Goal: Task Accomplishment & Management: Complete application form

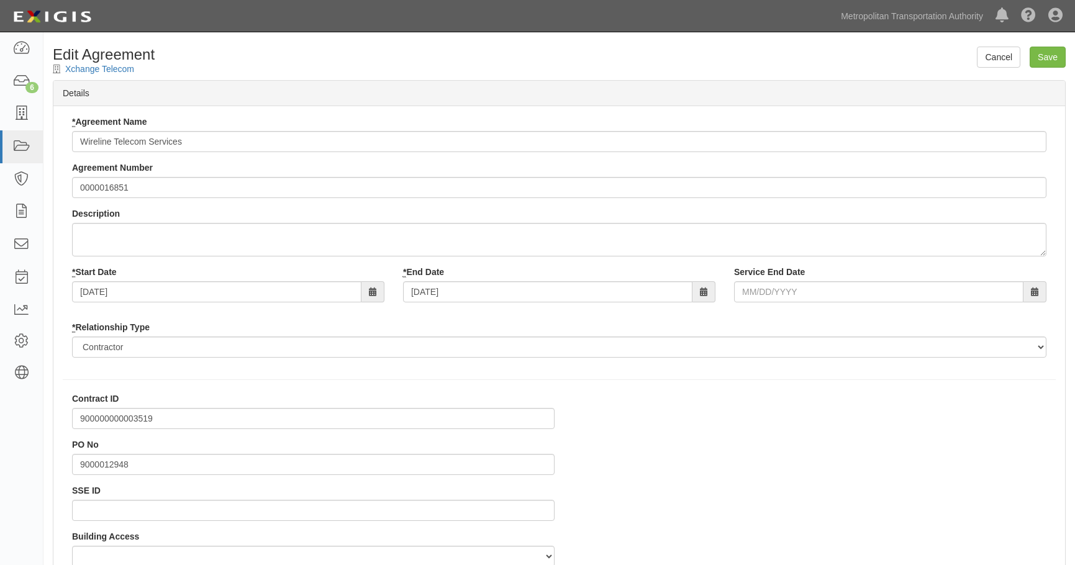
select select
click at [23, 340] on icon at bounding box center [20, 341] width 17 height 11
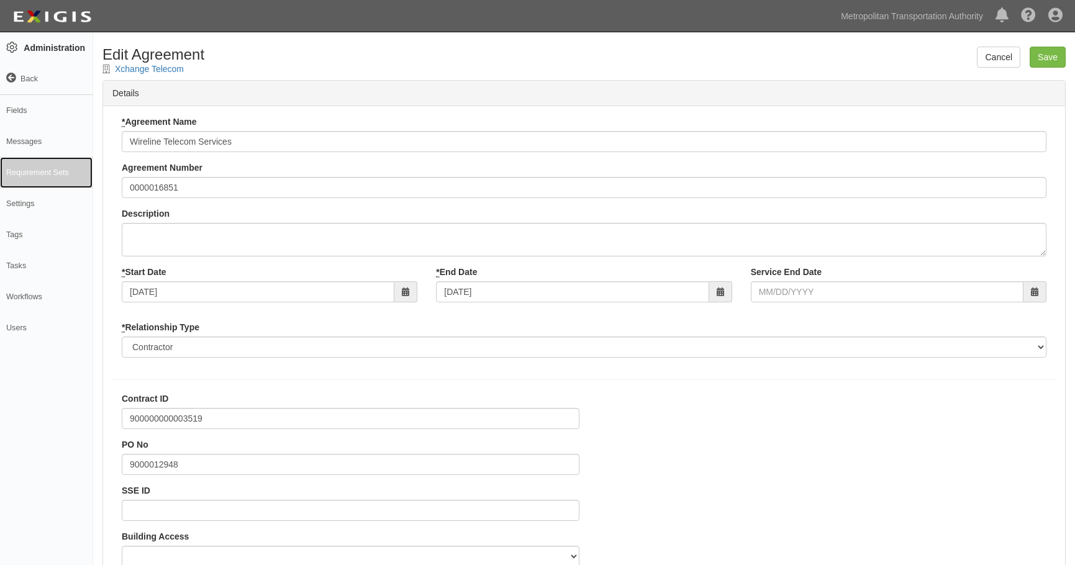
click at [16, 171] on link "Requirement Sets" at bounding box center [46, 172] width 93 height 31
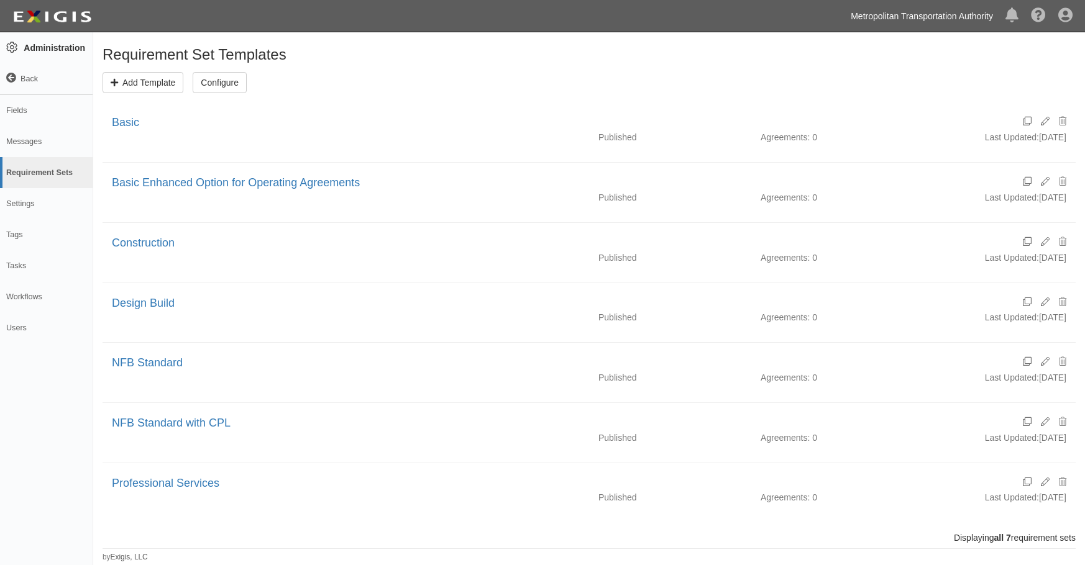
click at [939, 10] on link "Metropolitan Transportation Authority" at bounding box center [921, 16] width 155 height 25
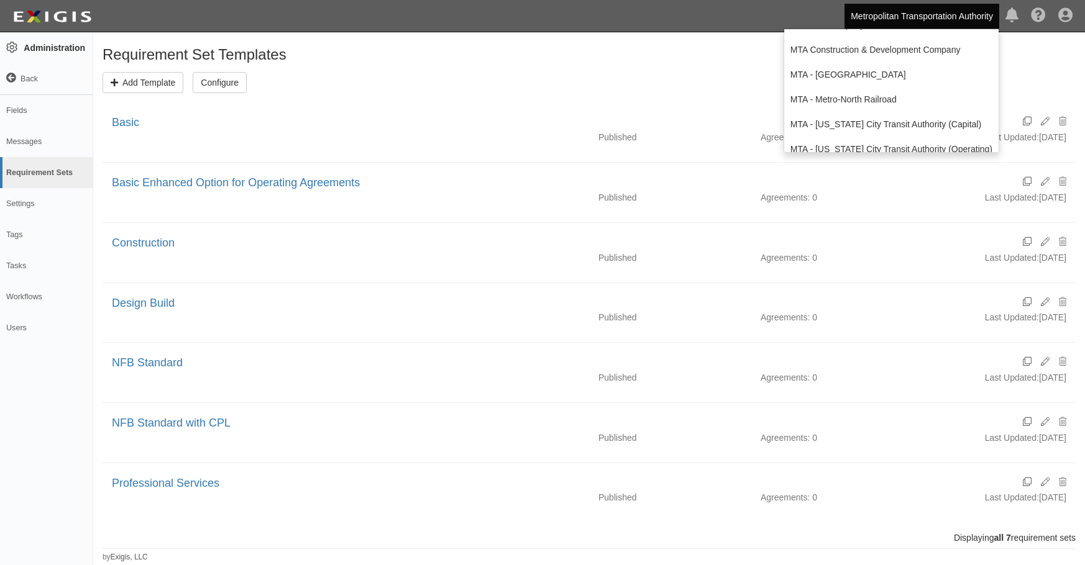
scroll to position [197, 0]
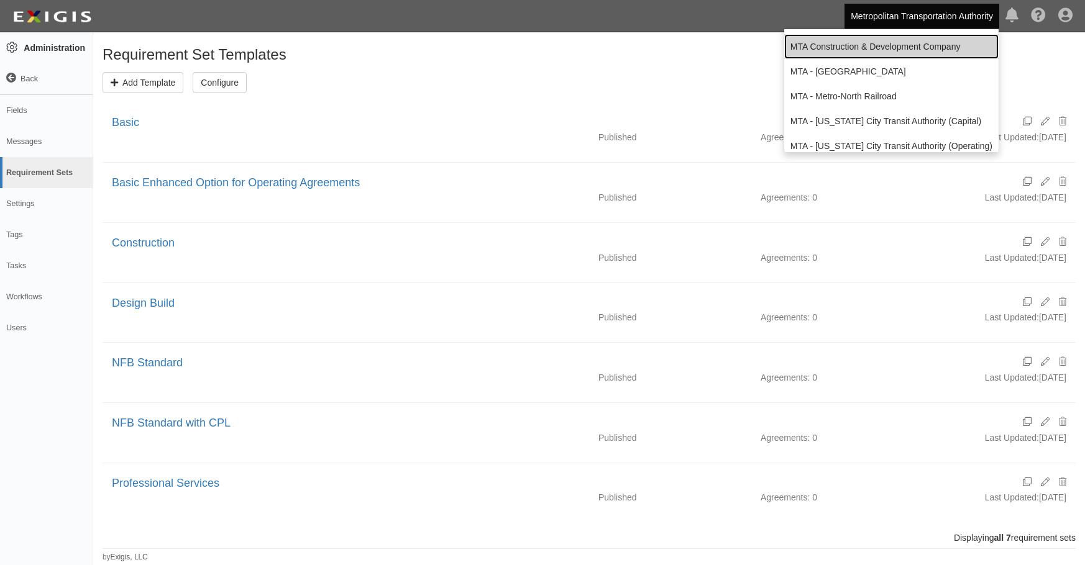
click at [918, 42] on link "MTA Construction & Development Company" at bounding box center [891, 46] width 214 height 25
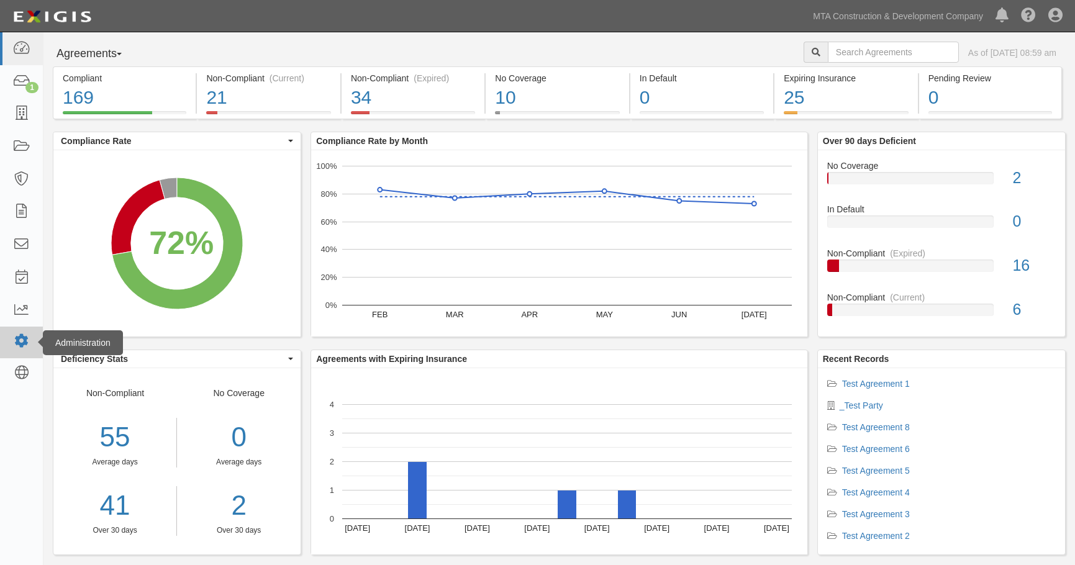
click at [13, 338] on icon at bounding box center [20, 341] width 17 height 11
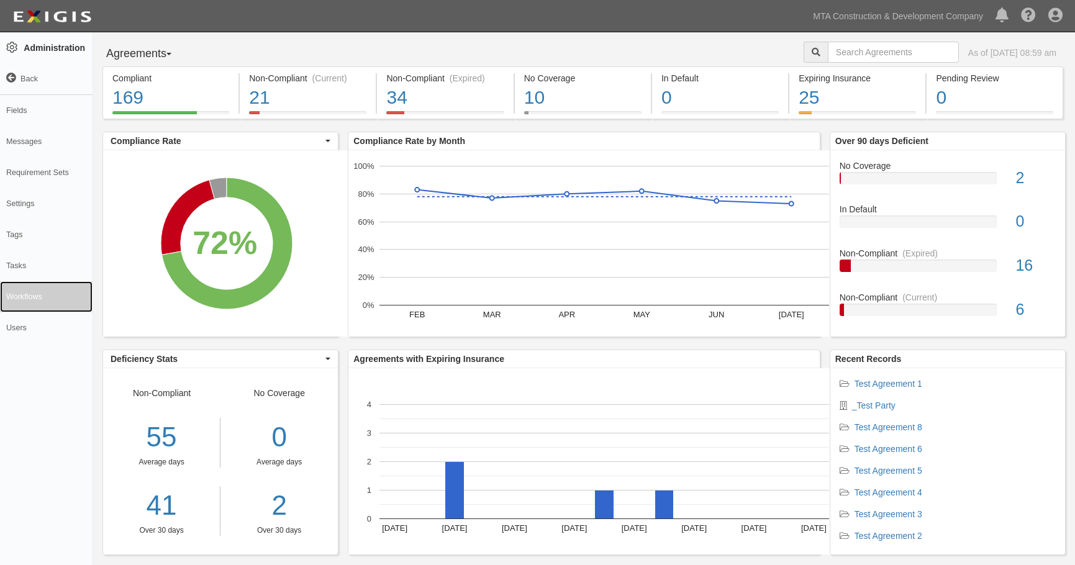
click at [22, 294] on link "Workflows" at bounding box center [46, 296] width 93 height 31
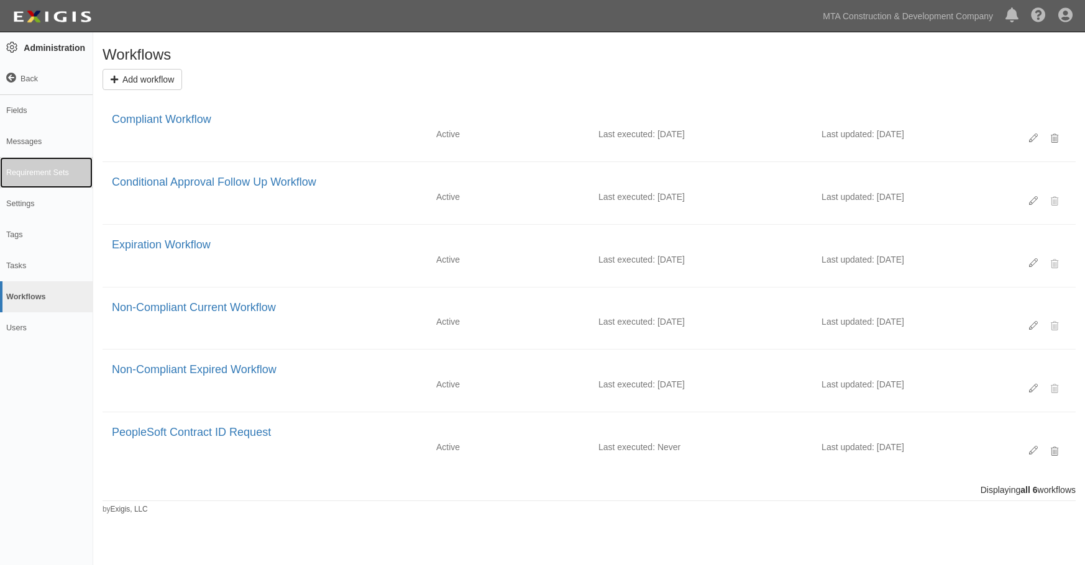
click at [29, 178] on link "Requirement Sets" at bounding box center [46, 172] width 93 height 31
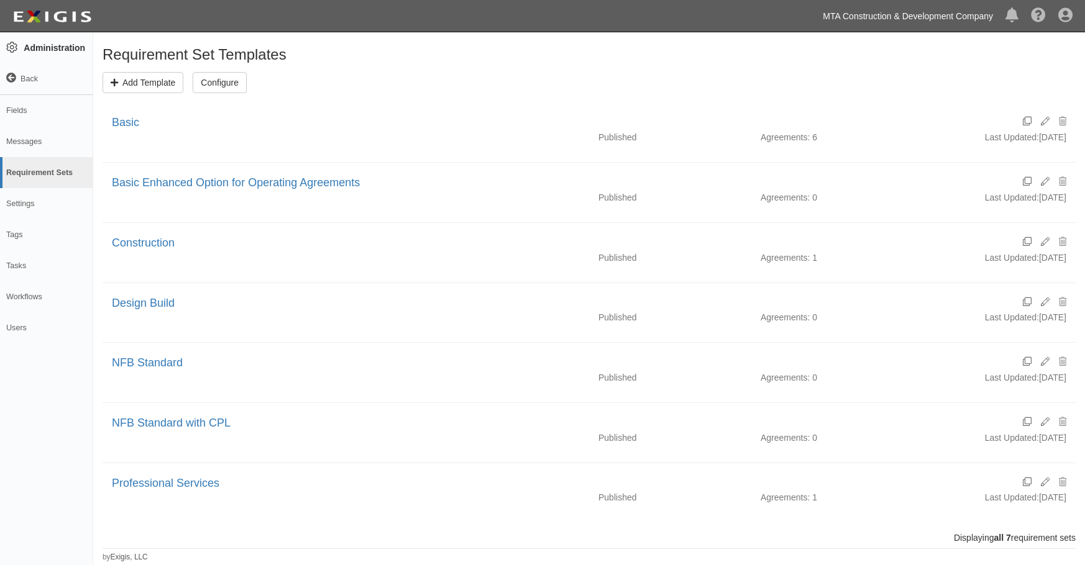
click at [925, 12] on link "MTA Construction & Development Company" at bounding box center [907, 16] width 183 height 25
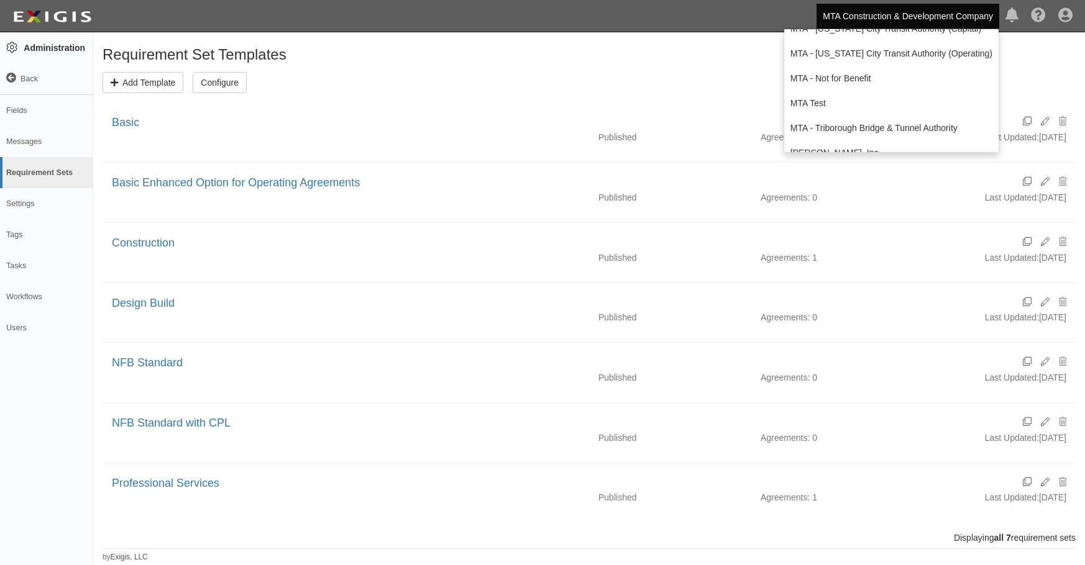
scroll to position [306, 0]
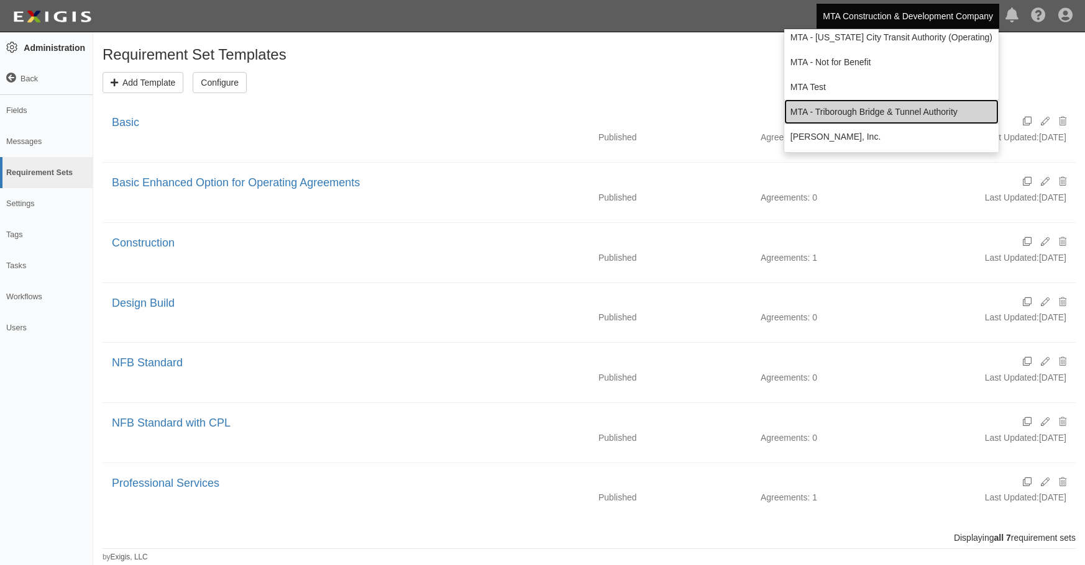
click at [873, 111] on link "MTA - Triborough Bridge & Tunnel Authority" at bounding box center [891, 111] width 214 height 25
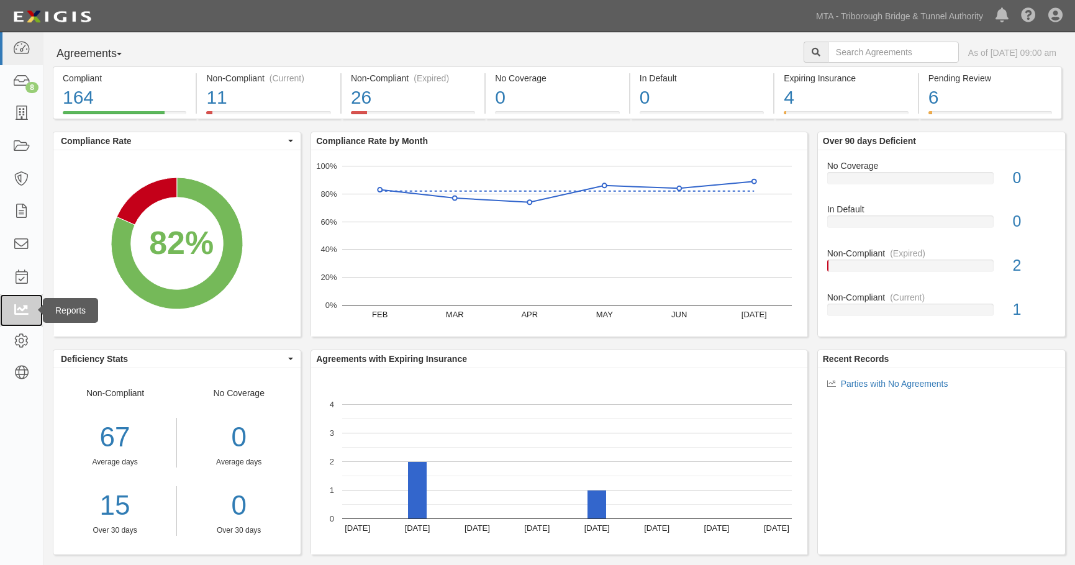
click at [14, 306] on icon at bounding box center [20, 311] width 17 height 14
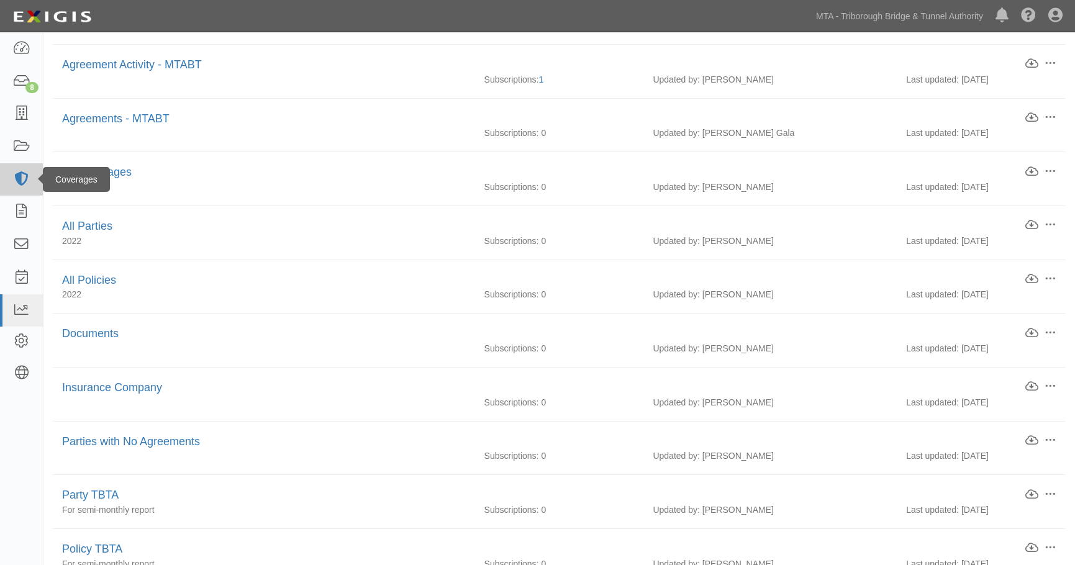
scroll to position [186, 0]
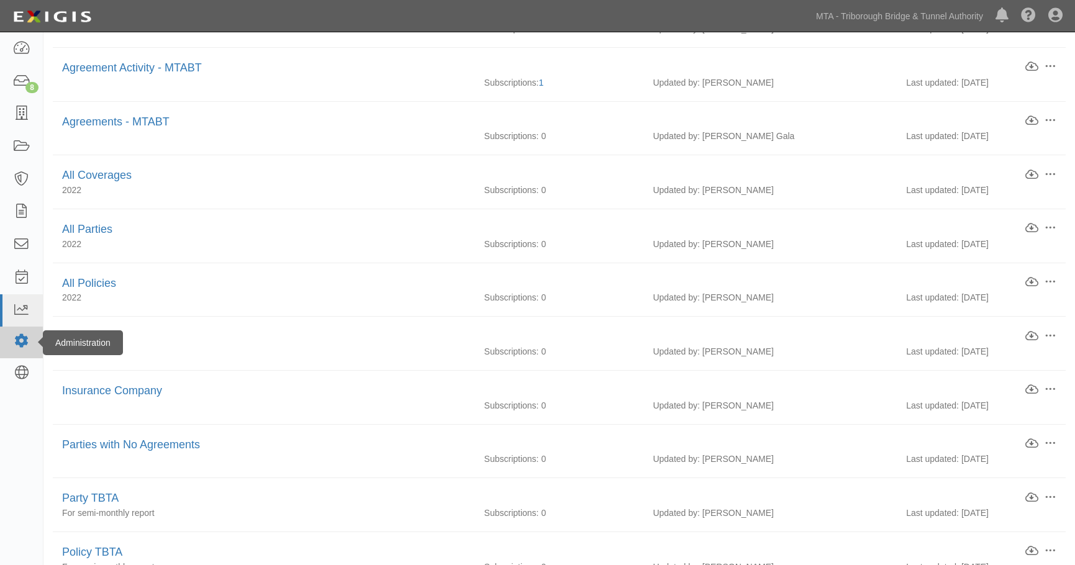
click at [25, 336] on icon at bounding box center [20, 341] width 17 height 11
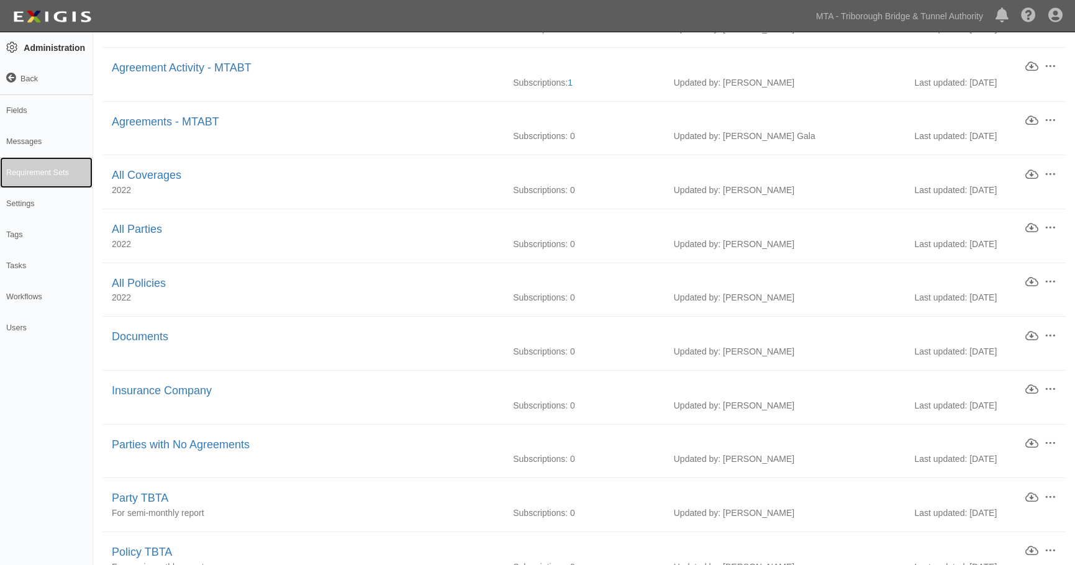
click at [39, 175] on link "Requirement Sets" at bounding box center [46, 172] width 93 height 31
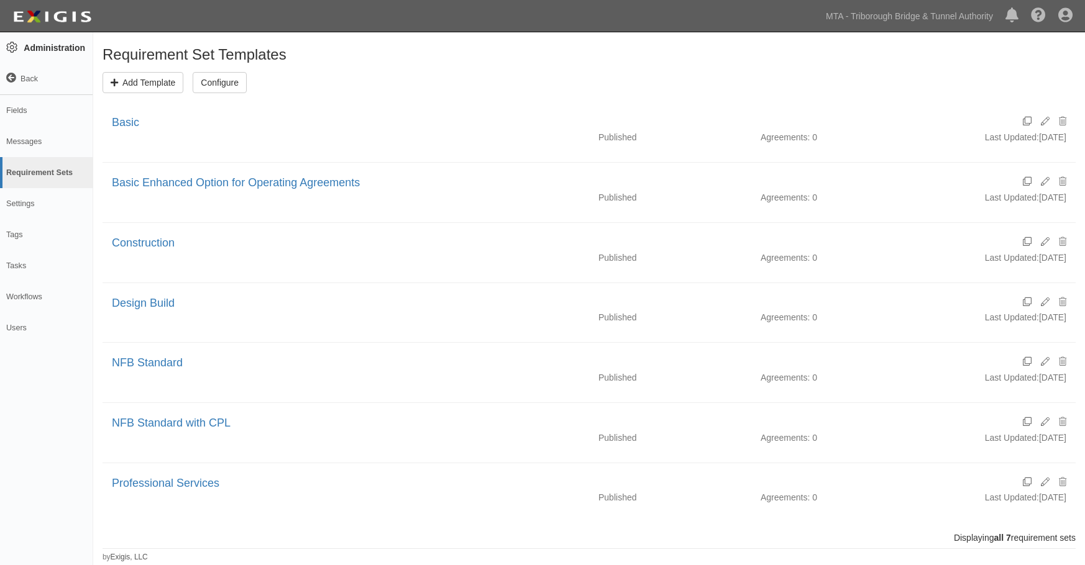
click at [750, 48] on h1 "Requirement Set Templates" at bounding box center [588, 55] width 973 height 16
click at [938, 9] on link "MTA - Triborough Bridge & Tunnel Authority" at bounding box center [909, 16] width 180 height 25
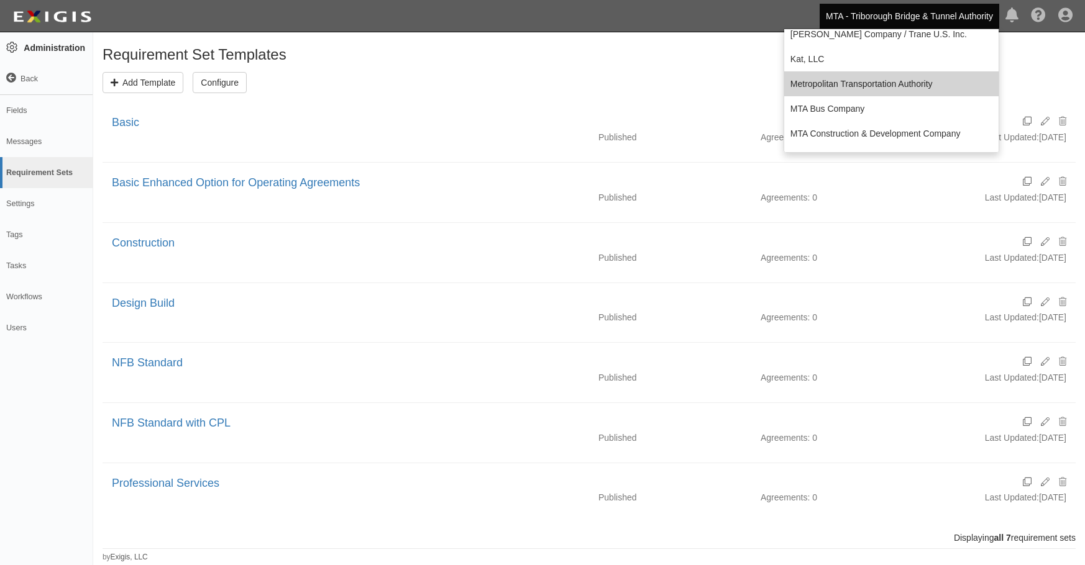
scroll to position [150, 0]
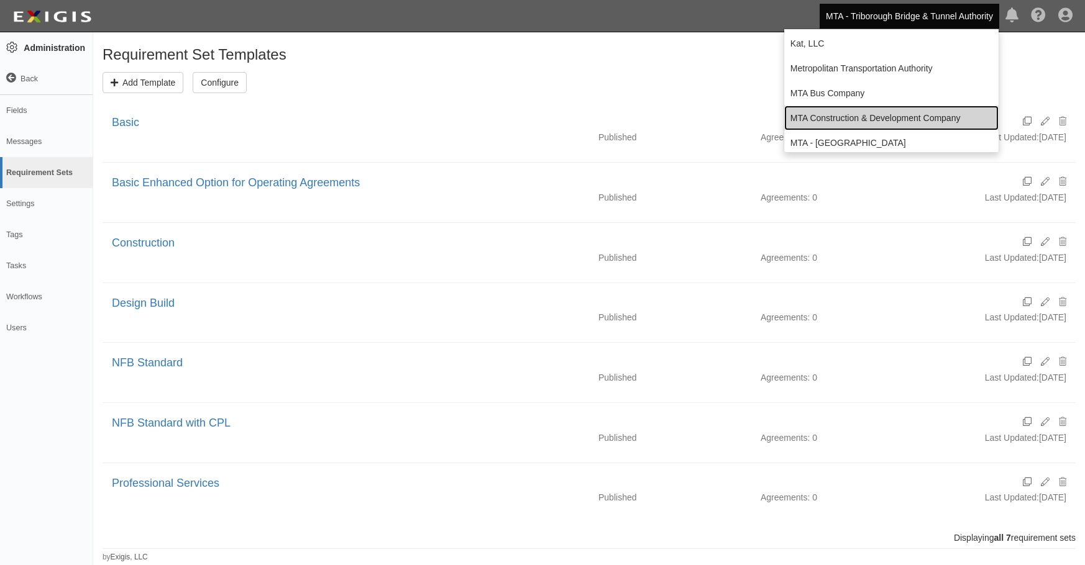
click at [841, 116] on link "MTA Construction & Development Company" at bounding box center [891, 118] width 214 height 25
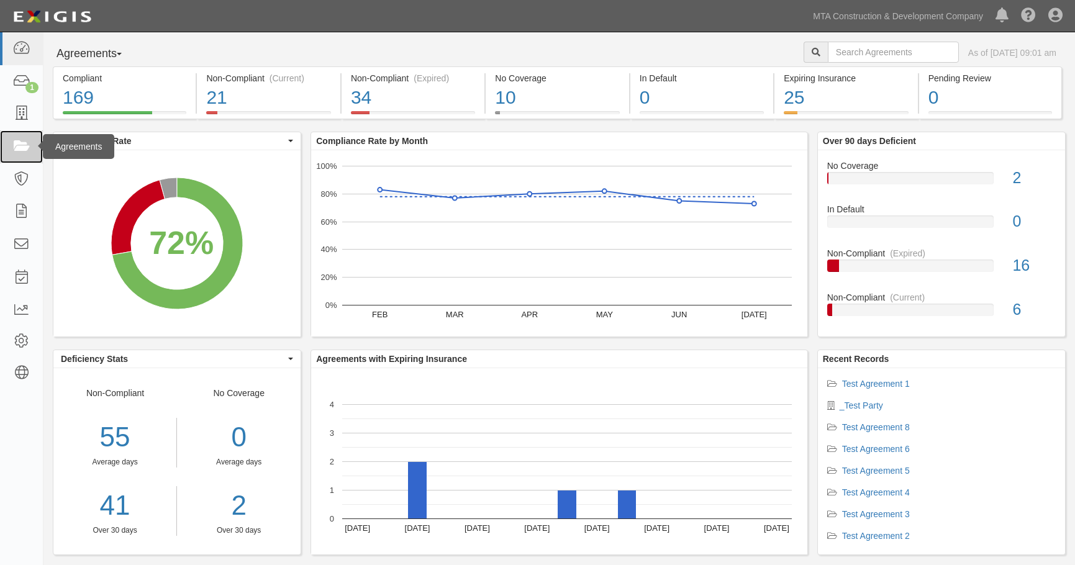
click at [25, 143] on icon at bounding box center [20, 147] width 17 height 14
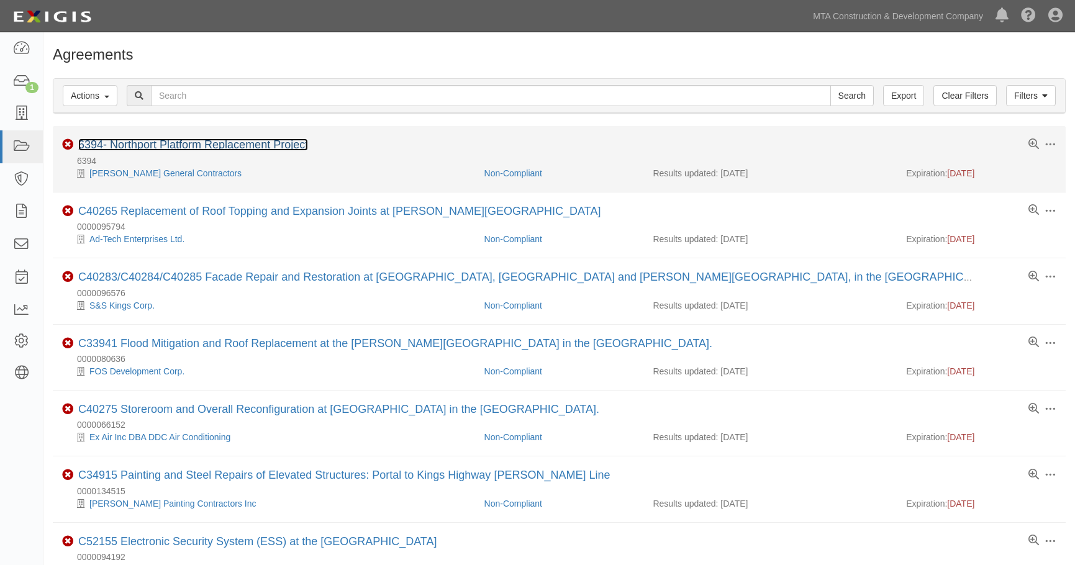
click at [118, 139] on link "6394- Northport Platform Replacement Project" at bounding box center [193, 145] width 230 height 12
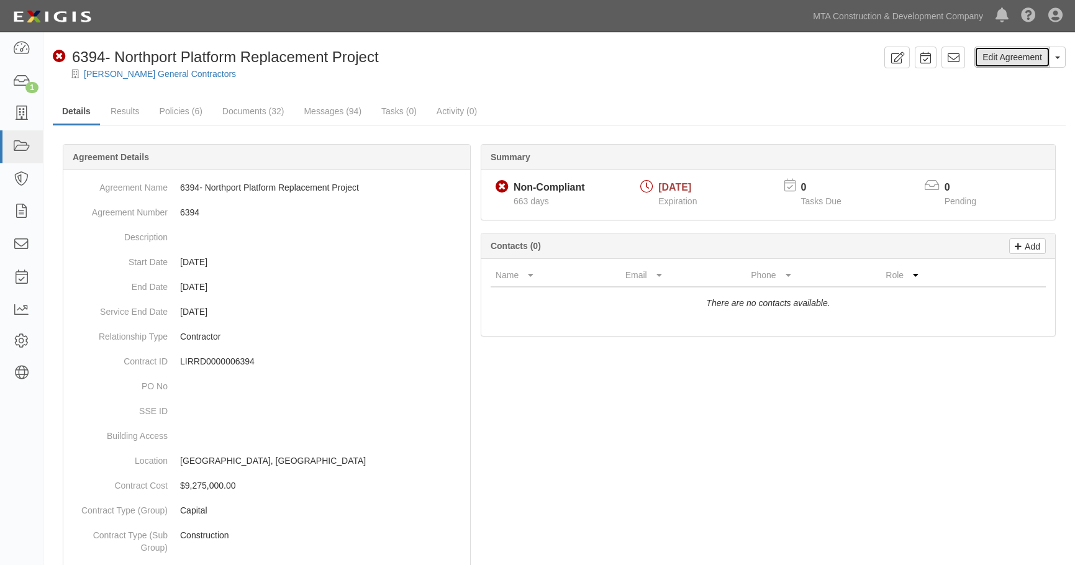
click at [1012, 60] on link "Edit Agreement" at bounding box center [1013, 57] width 76 height 21
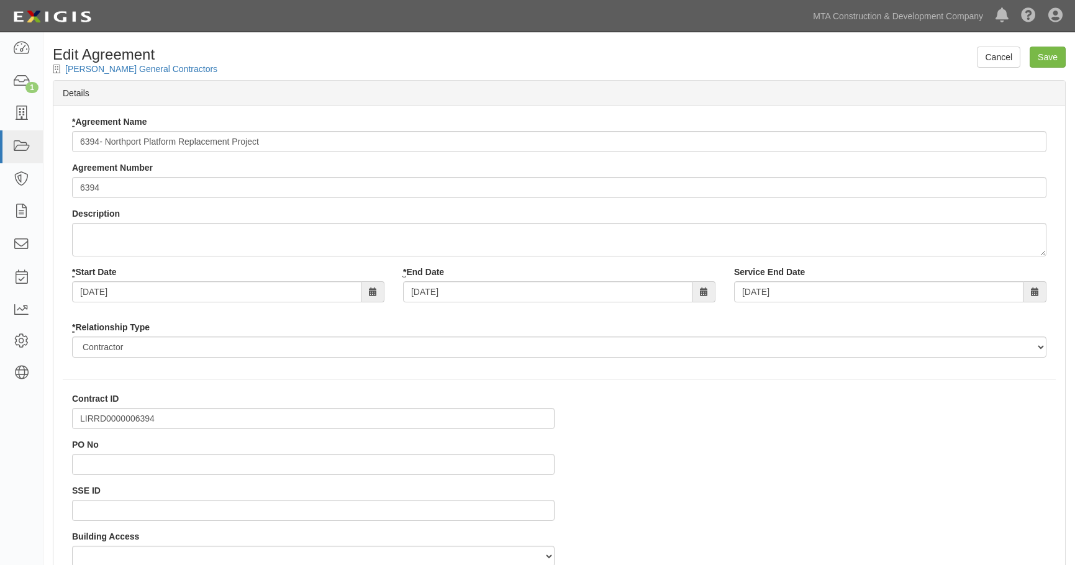
select select
click at [1006, 53] on link "Cancel" at bounding box center [998, 57] width 43 height 21
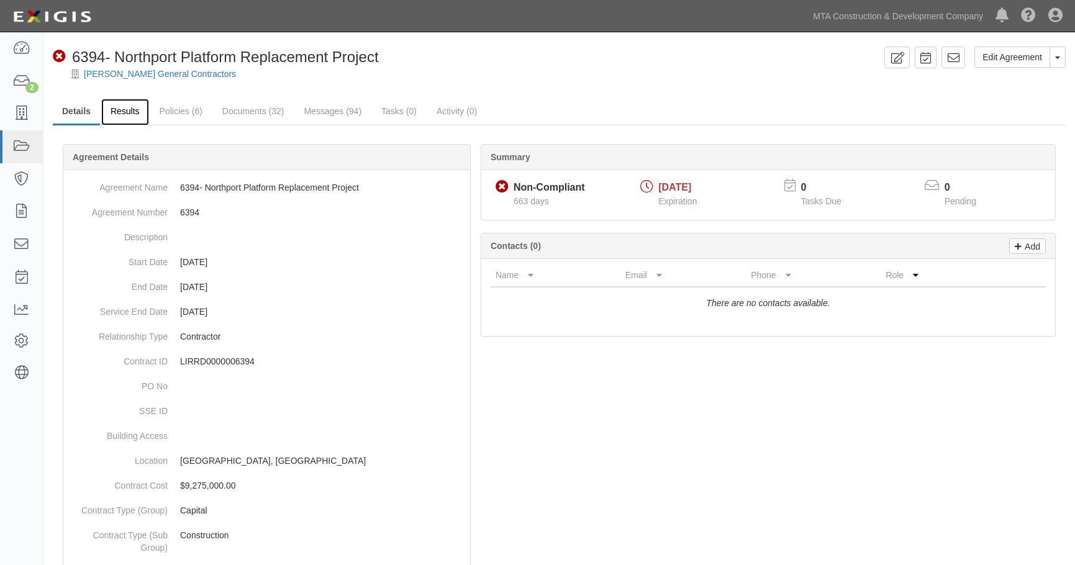
click at [129, 112] on link "Results" at bounding box center [125, 112] width 48 height 27
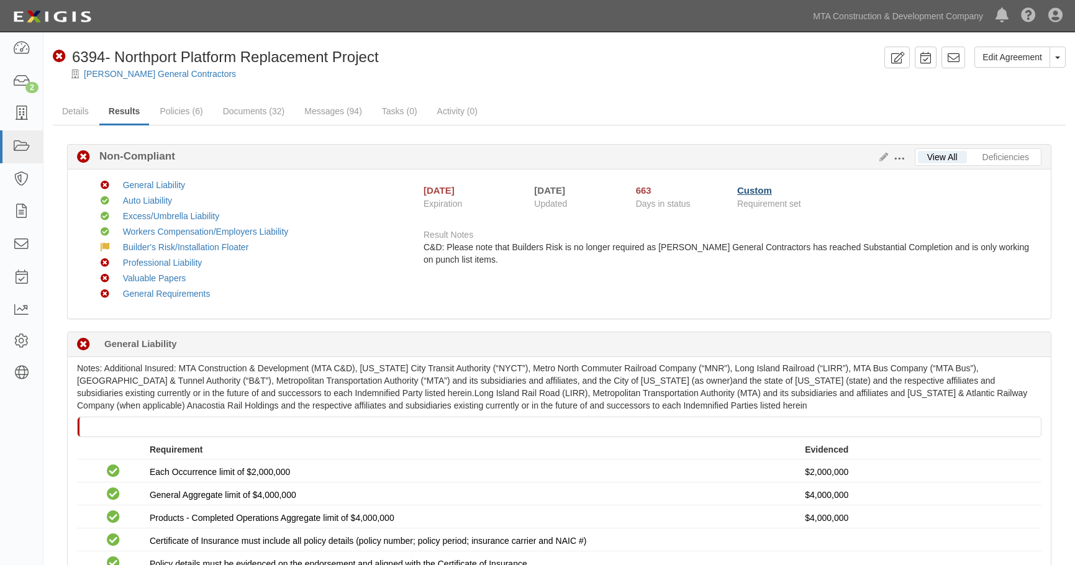
click at [753, 189] on link "Custom" at bounding box center [754, 190] width 35 height 11
click at [1026, 60] on link "Edit Agreement" at bounding box center [1013, 57] width 76 height 21
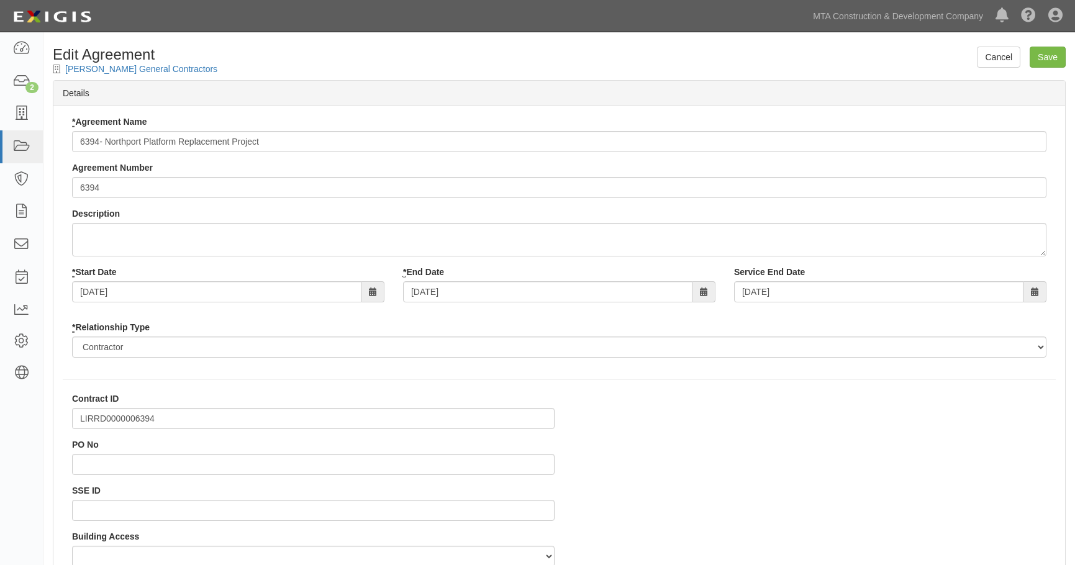
select select
click at [1055, 52] on input "Save" at bounding box center [1048, 57] width 36 height 21
type input "9275000.00"
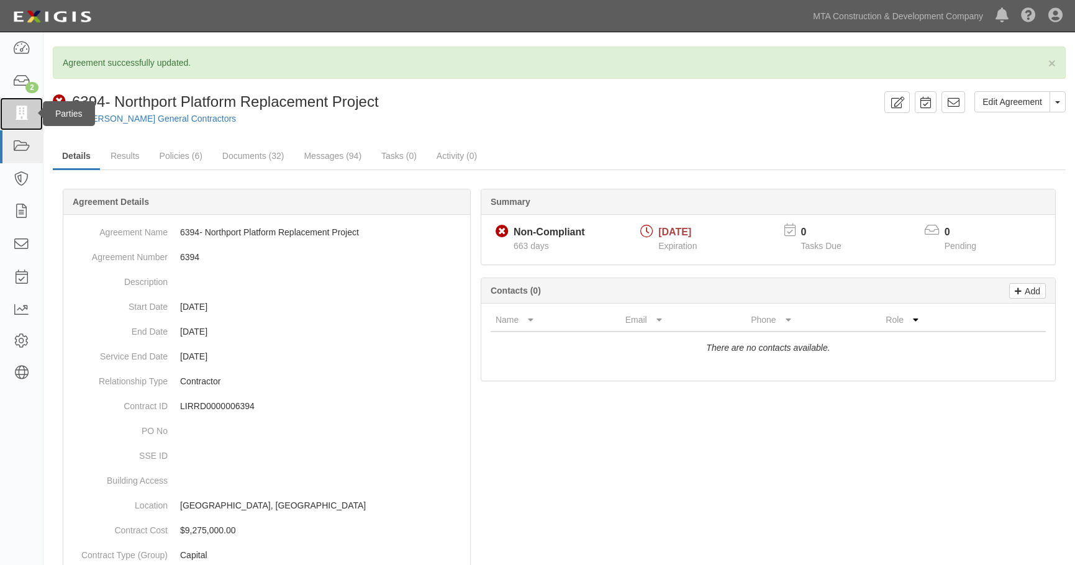
click at [15, 105] on link at bounding box center [21, 114] width 43 height 33
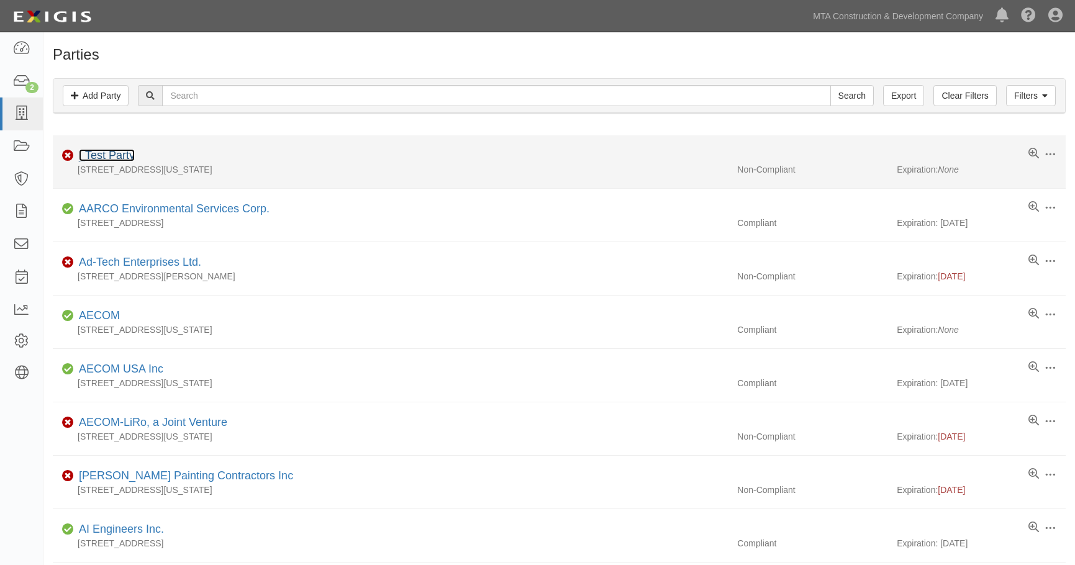
click at [111, 152] on link "_Test Party" at bounding box center [107, 155] width 56 height 12
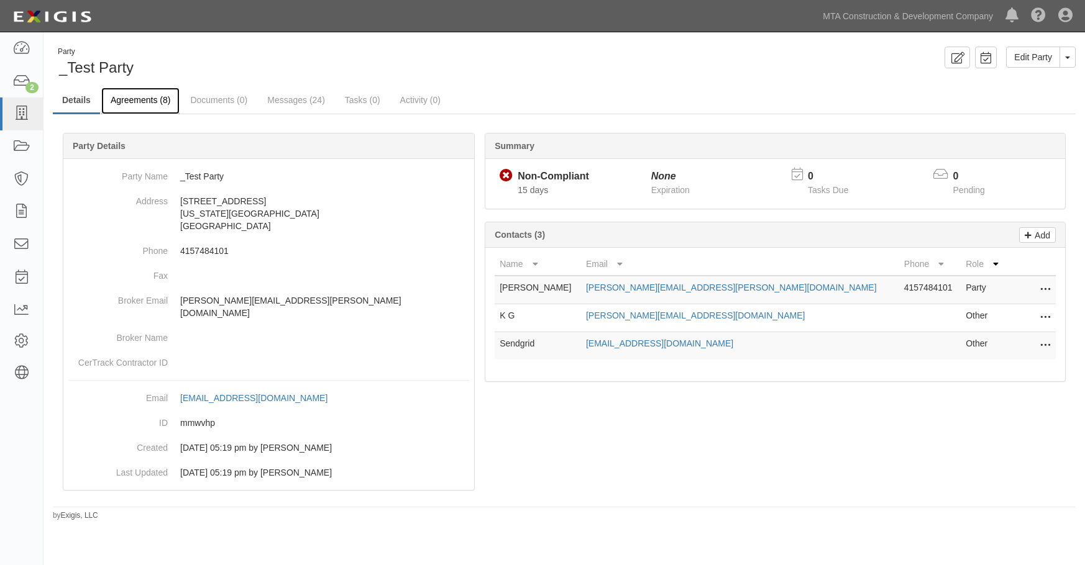
click at [134, 101] on link "Agreements (8)" at bounding box center [140, 101] width 78 height 27
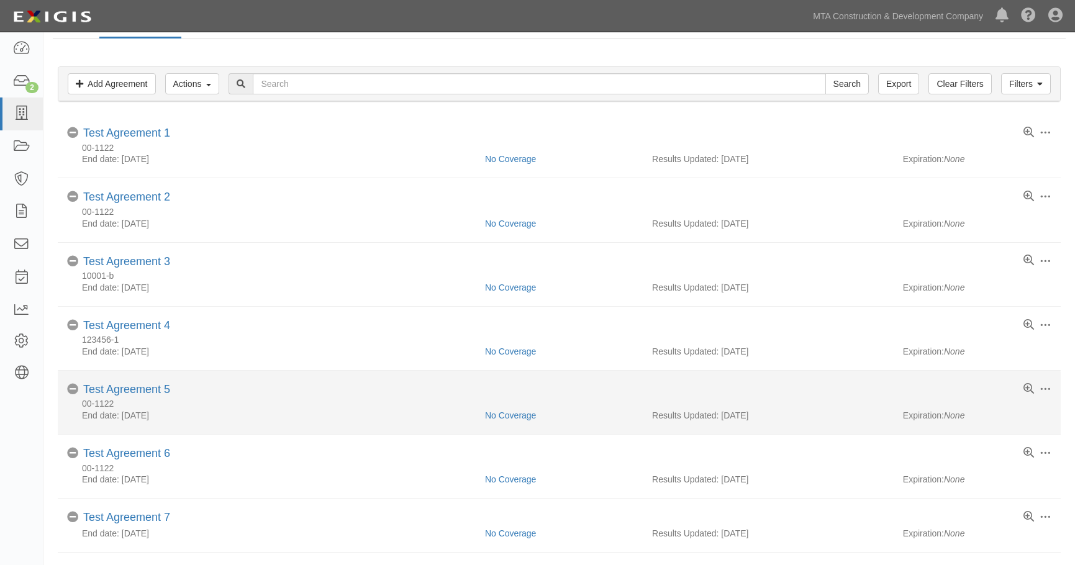
scroll to position [78, 0]
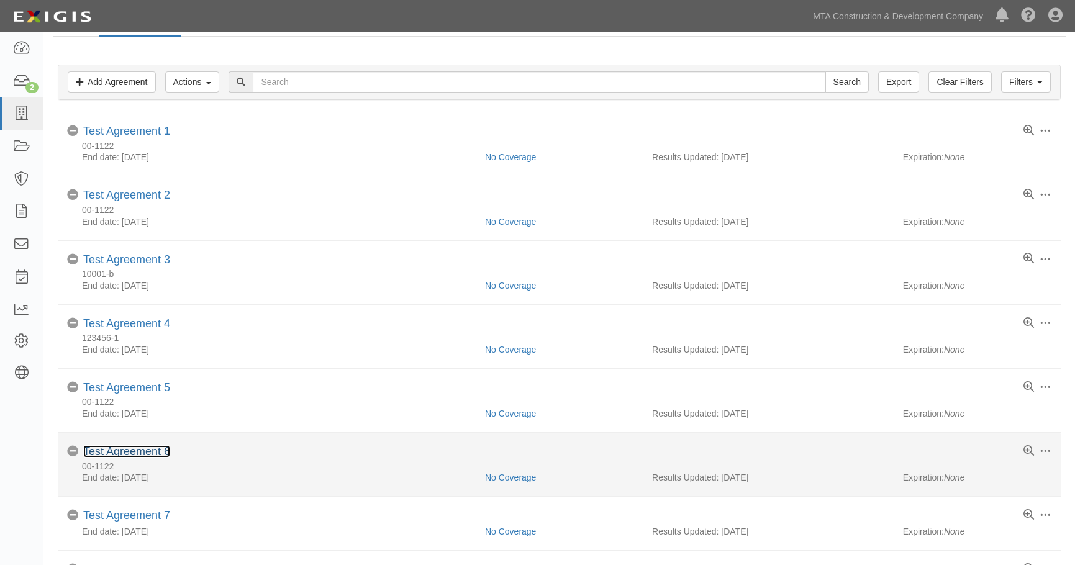
click at [133, 452] on link "Test Agreement 6" at bounding box center [126, 451] width 87 height 12
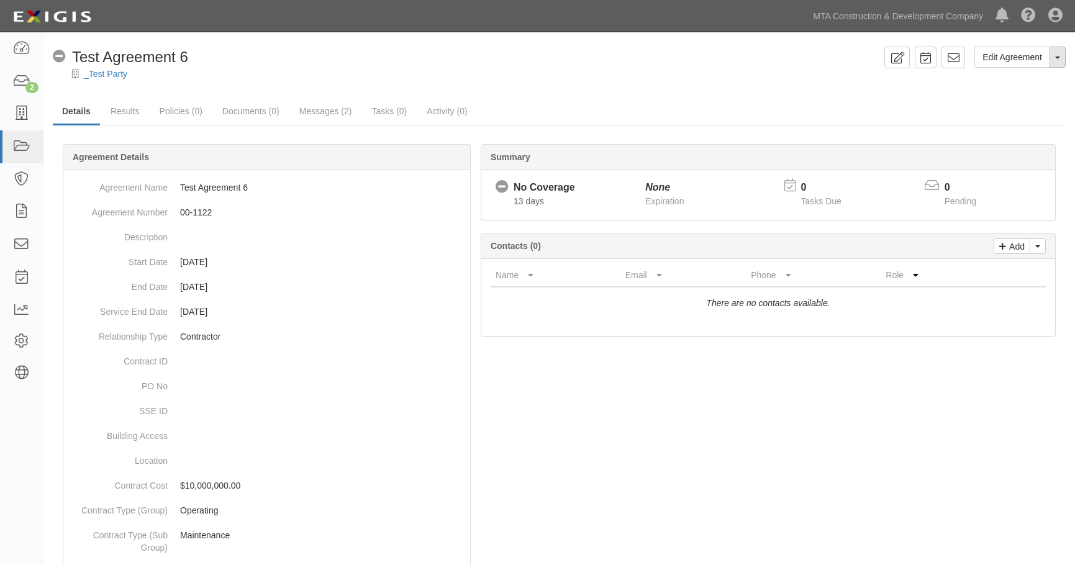
click at [1055, 59] on button "Toggle Agreement Dropdown" at bounding box center [1058, 57] width 16 height 21
click at [1004, 55] on link "Edit Agreement" at bounding box center [1013, 57] width 76 height 21
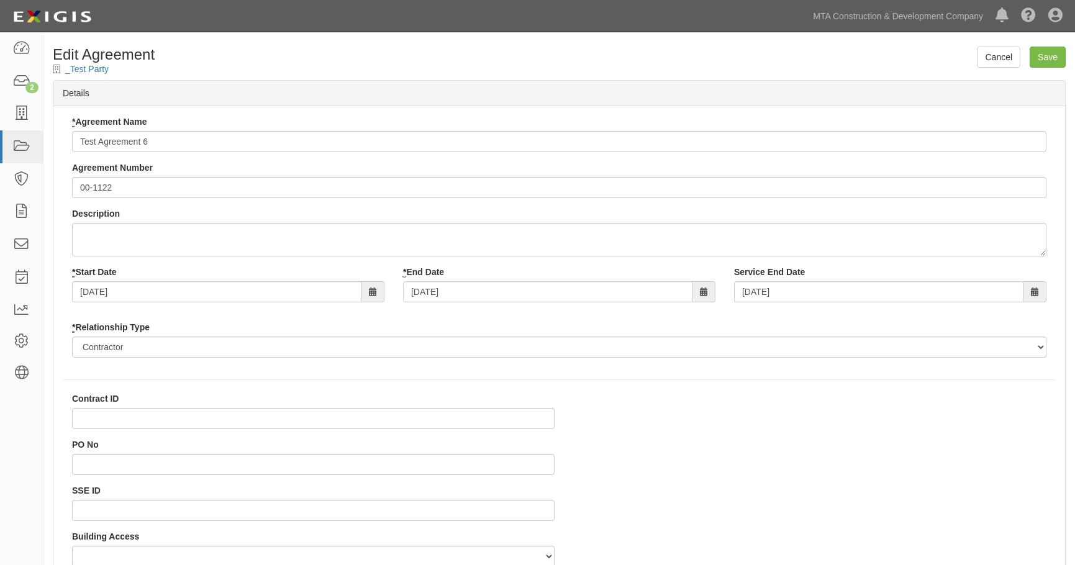
select select
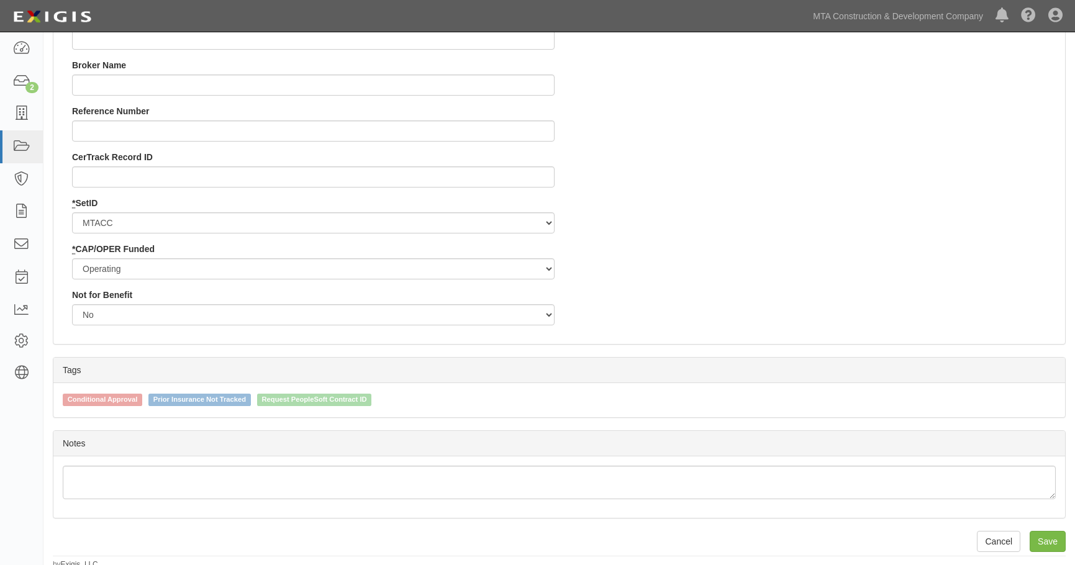
scroll to position [1304, 0]
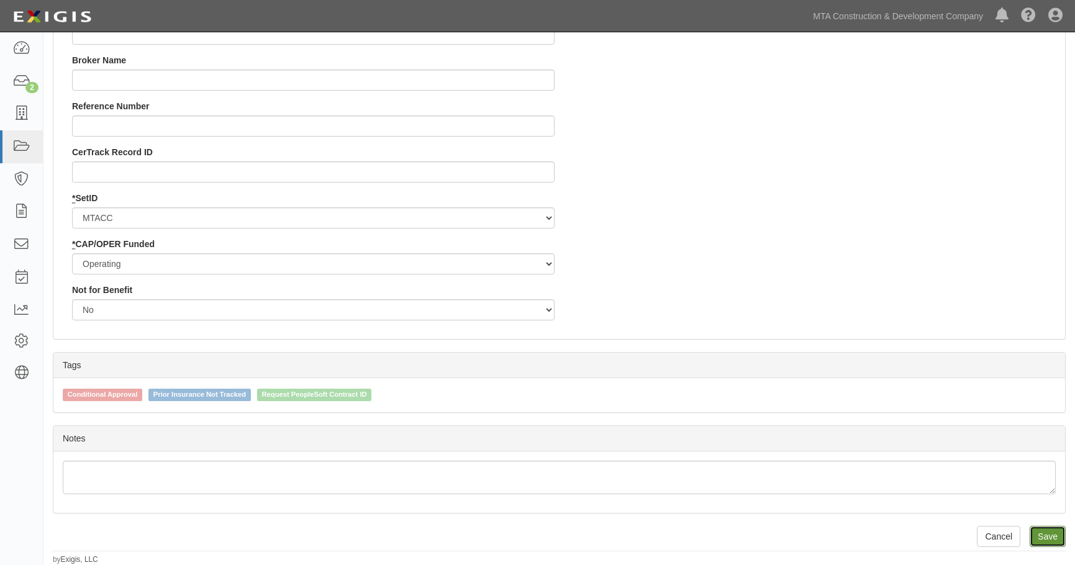
click at [1061, 536] on input "Save" at bounding box center [1048, 536] width 36 height 21
type input "10000000.00"
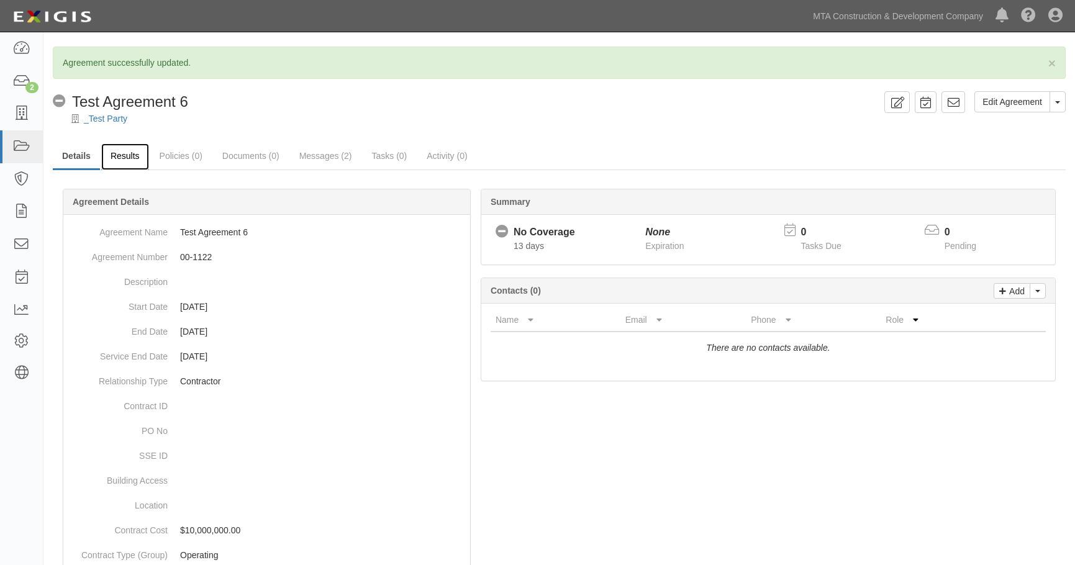
click at [127, 150] on link "Results" at bounding box center [125, 156] width 48 height 27
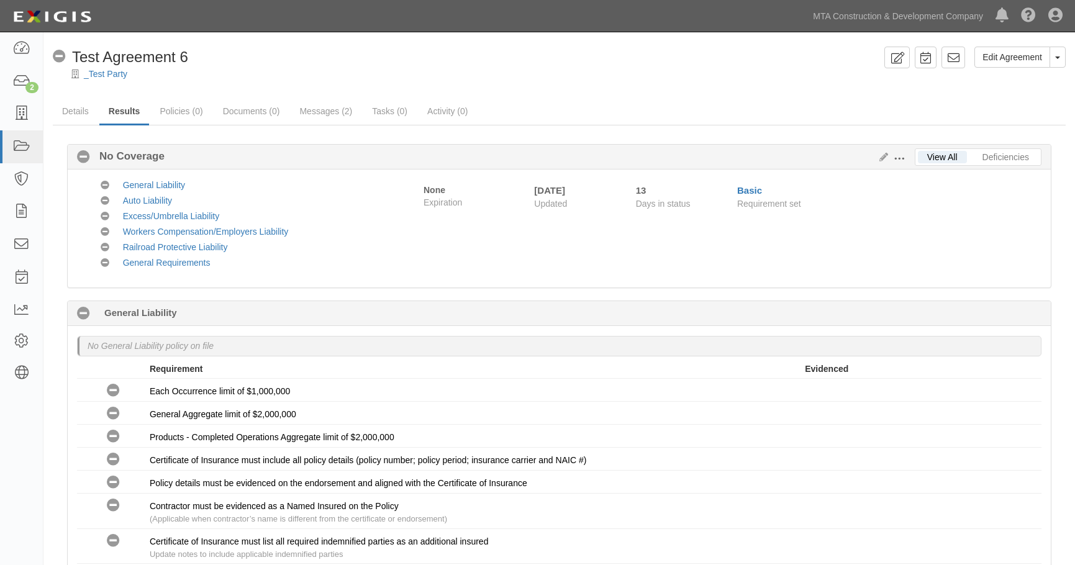
click at [897, 157] on span at bounding box center [899, 158] width 11 height 11
click at [940, 153] on link "Edit Requirements" at bounding box center [956, 156] width 98 height 22
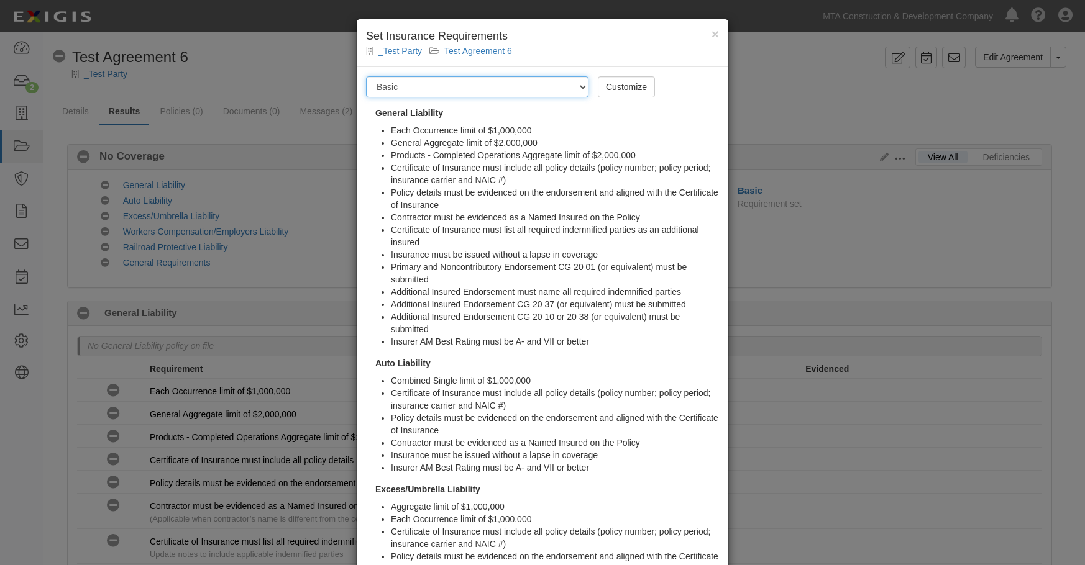
click at [576, 88] on select "-- Select requirement set -- Basic Basic Basic Enhanced Option for Operating Ag…" at bounding box center [477, 86] width 222 height 21
click at [827, 65] on div "× Set Insurance Requirements _Test Party Test Agreement 6 Requirement Set -- Se…" at bounding box center [542, 282] width 1085 height 565
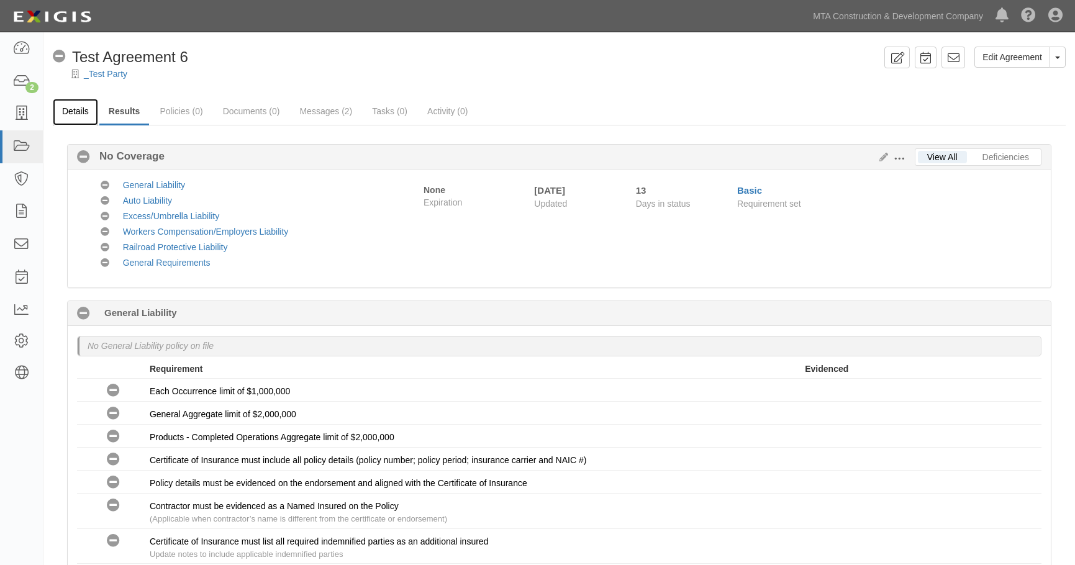
click at [85, 109] on link "Details" at bounding box center [75, 112] width 45 height 27
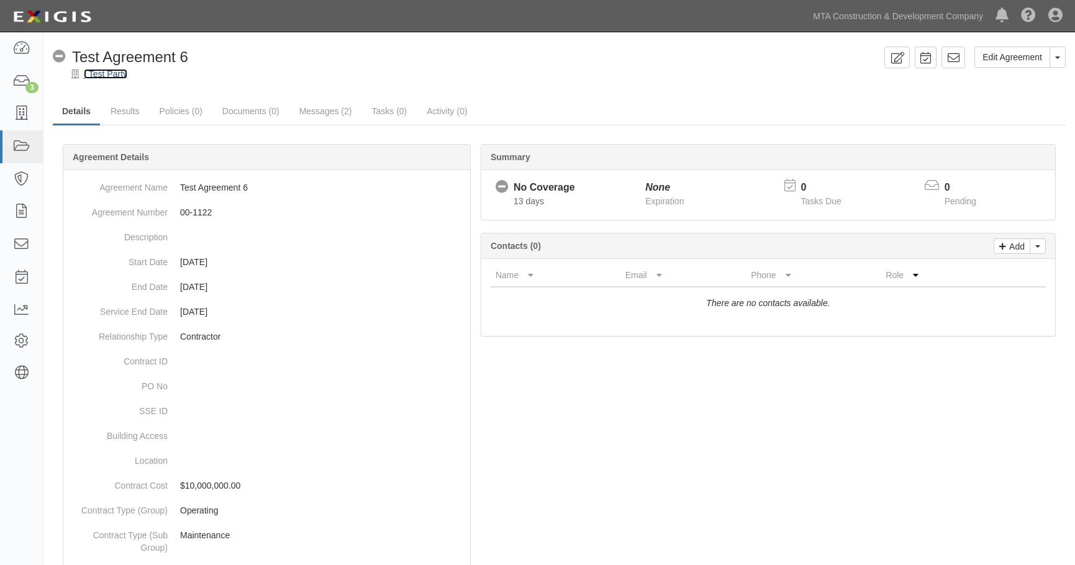
click at [94, 78] on link "_Test Party" at bounding box center [105, 74] width 43 height 10
click at [97, 76] on link "_Test Party" at bounding box center [105, 74] width 43 height 10
click at [109, 75] on link "_Test Party" at bounding box center [105, 74] width 43 height 10
click at [117, 75] on link "_Test Party" at bounding box center [105, 74] width 43 height 10
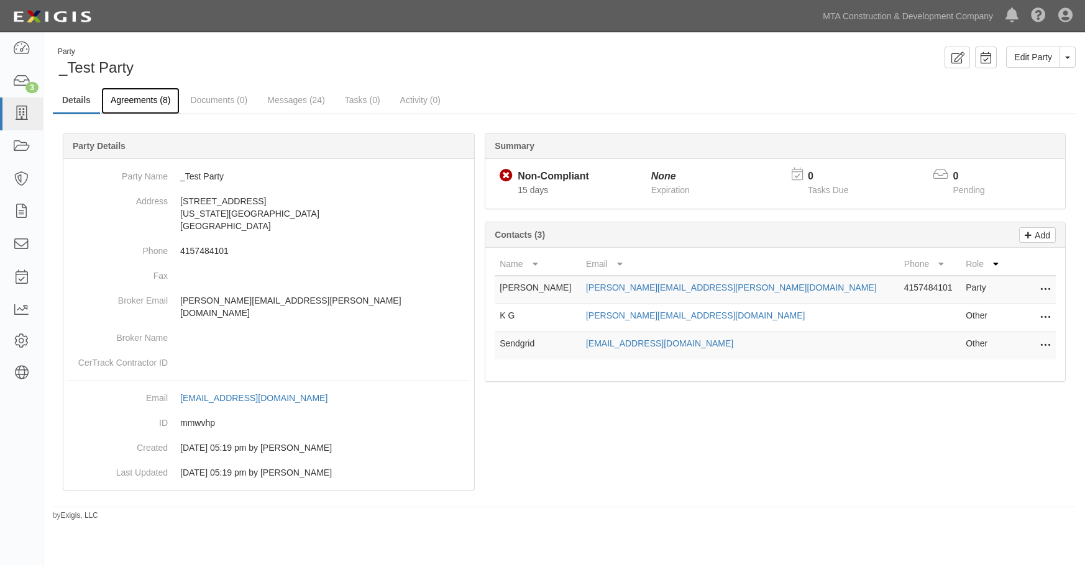
click at [139, 99] on link "Agreements (8)" at bounding box center [140, 101] width 78 height 27
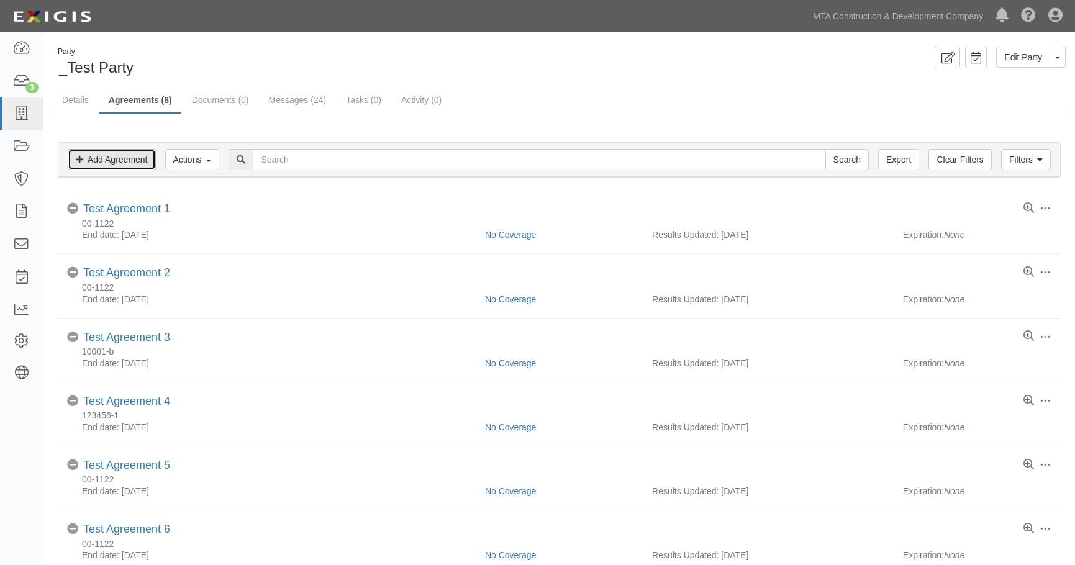
click at [96, 158] on link "Add Agreement" at bounding box center [112, 159] width 88 height 21
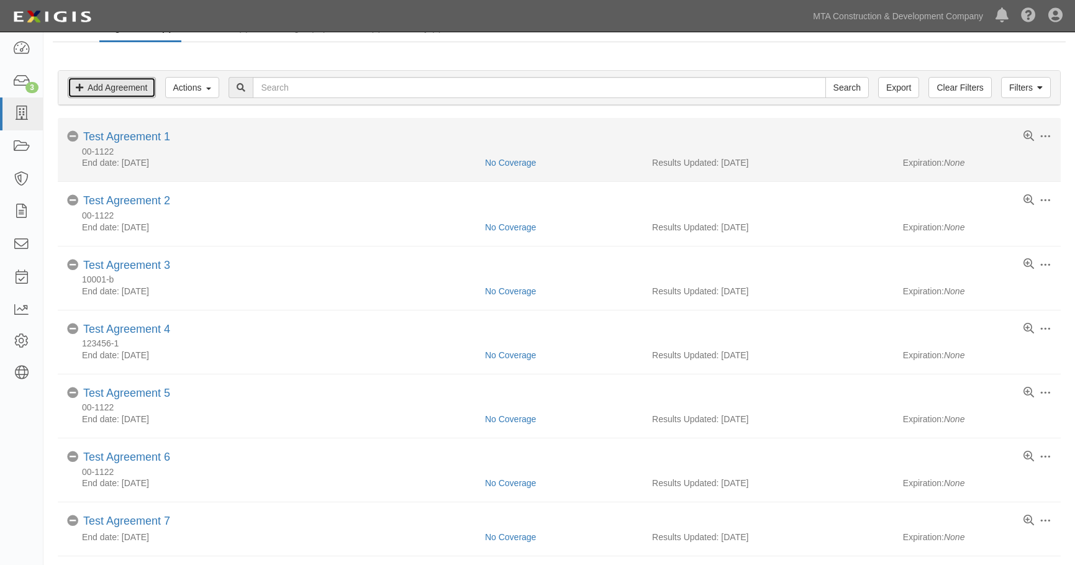
scroll to position [21, 0]
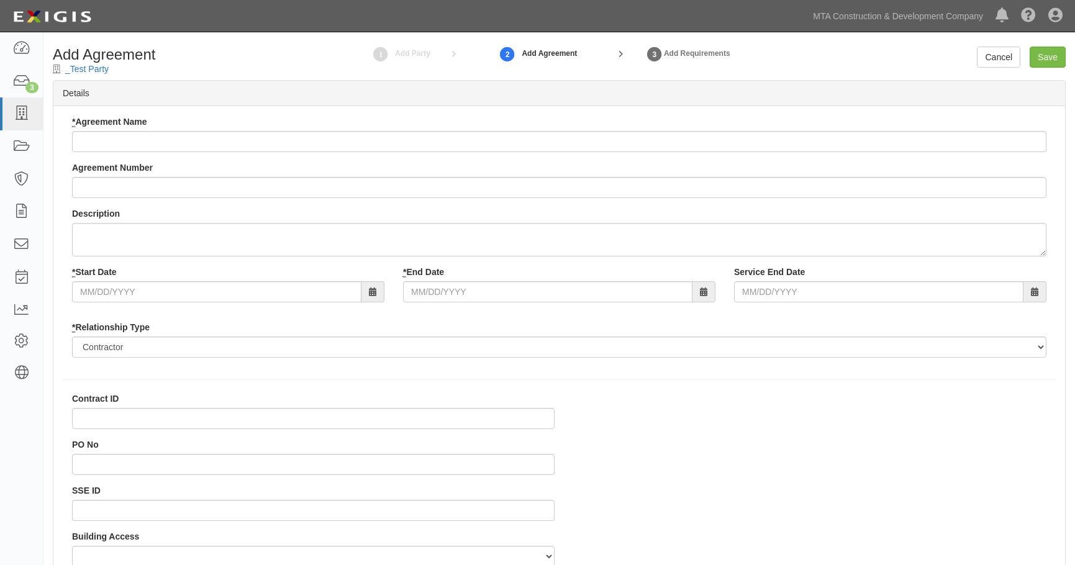
select select
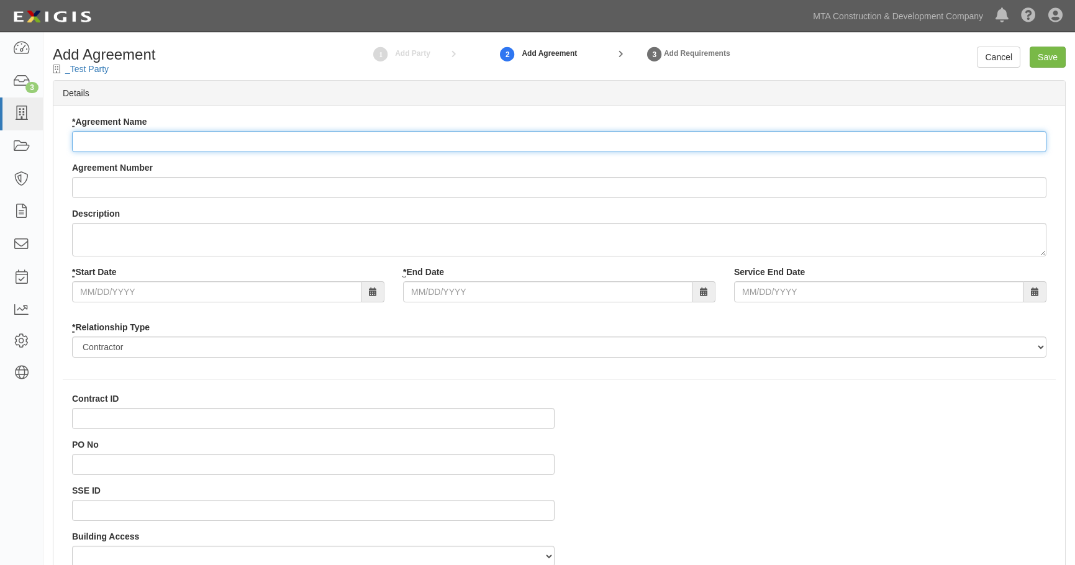
click at [115, 139] on input "* Agreement Name" at bounding box center [559, 141] width 975 height 21
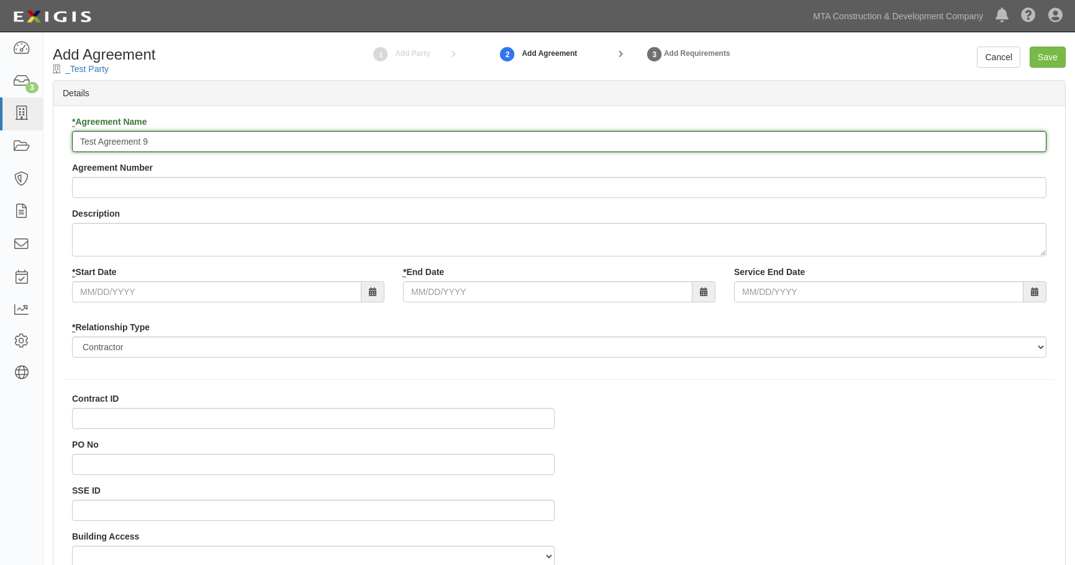
type input "Test Agreement 9"
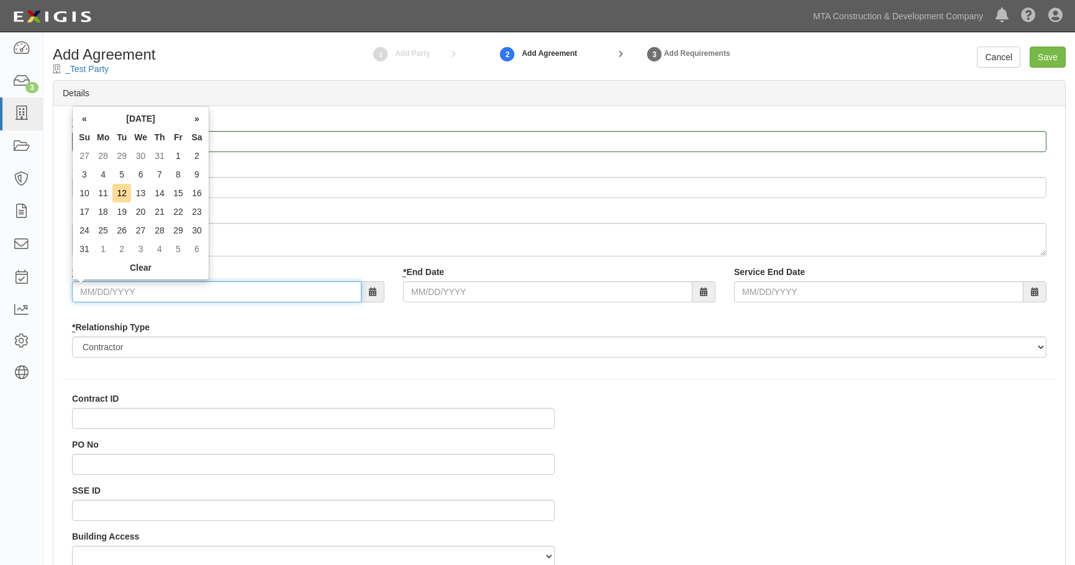
drag, startPoint x: 116, startPoint y: 284, endPoint x: 118, endPoint y: 290, distance: 6.7
click at [118, 291] on input "* Start Date" at bounding box center [216, 291] width 289 height 21
click at [176, 157] on td "1" at bounding box center [178, 156] width 19 height 19
type input "08/01/2025"
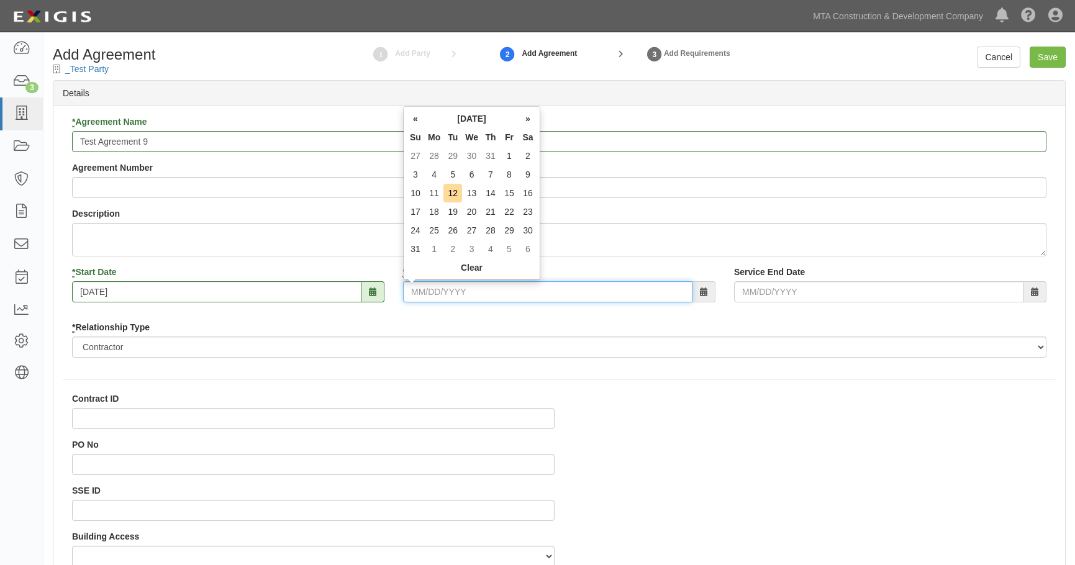
click at [478, 283] on input "* End Date" at bounding box center [547, 291] width 289 height 21
click at [529, 122] on th "»" at bounding box center [528, 118] width 19 height 19
click at [530, 122] on th "»" at bounding box center [528, 118] width 19 height 19
click at [533, 122] on th "»" at bounding box center [528, 118] width 19 height 19
click at [532, 123] on th "»" at bounding box center [528, 118] width 19 height 19
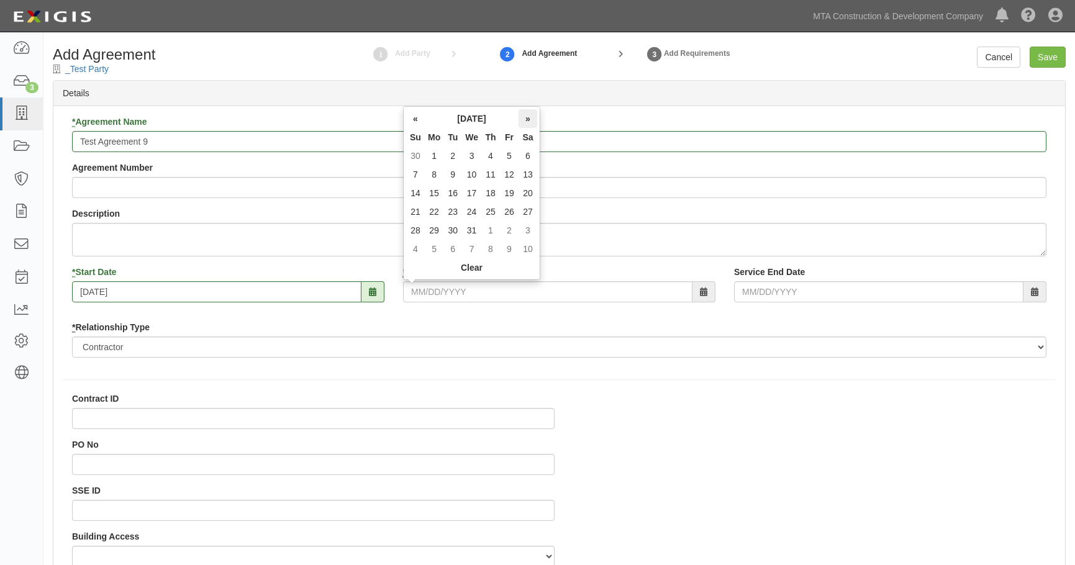
drag, startPoint x: 532, startPoint y: 123, endPoint x: 522, endPoint y: 119, distance: 10.8
click at [535, 123] on th "»" at bounding box center [528, 118] width 19 height 19
click at [529, 234] on td "31" at bounding box center [528, 230] width 19 height 19
type input "01/31/2026"
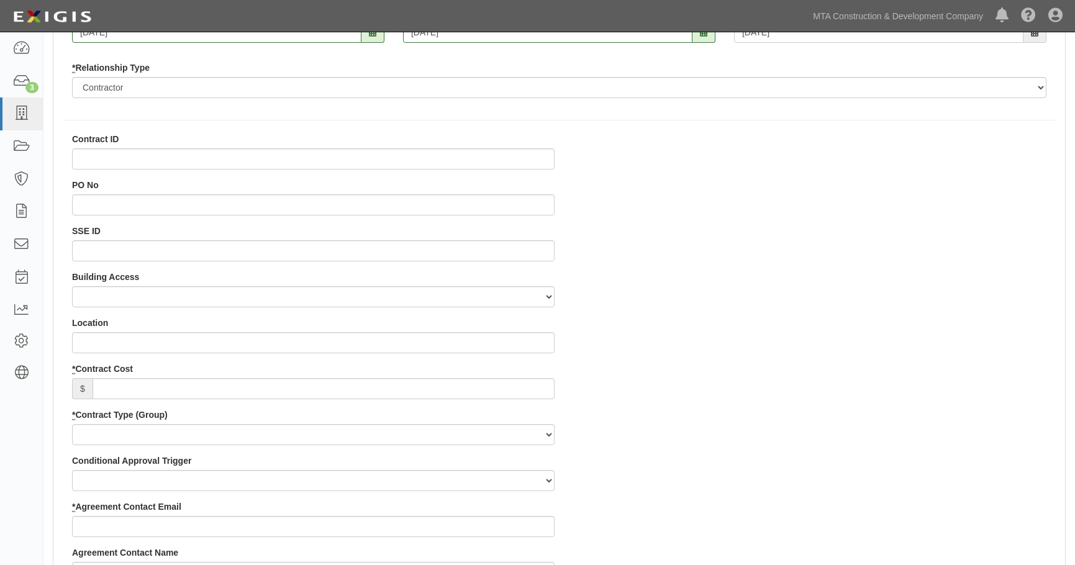
scroll to position [357, 0]
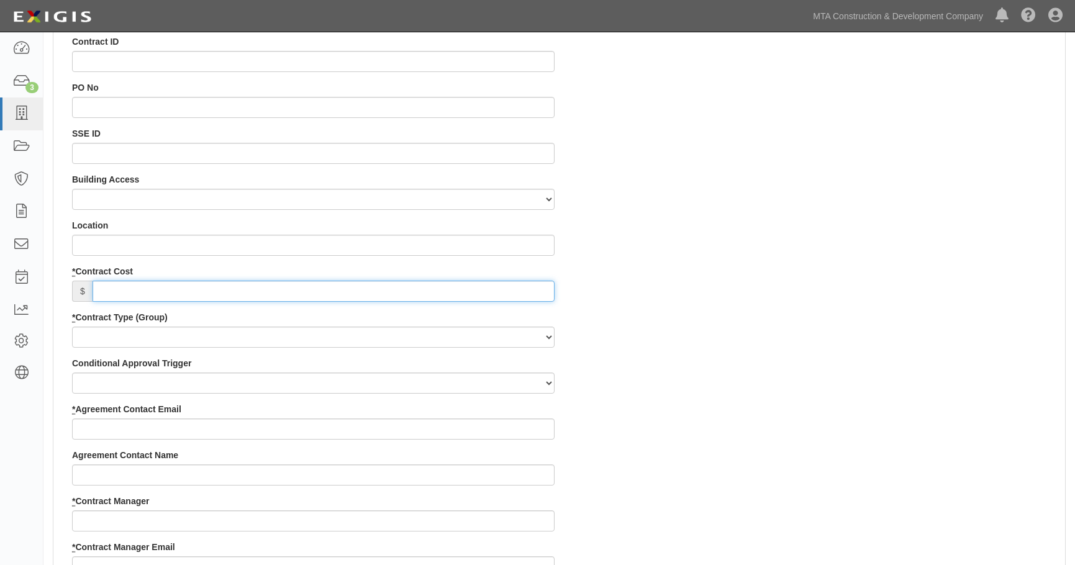
click at [161, 290] on input "* Contract Cost" at bounding box center [324, 291] width 462 height 21
type input "1,000,000"
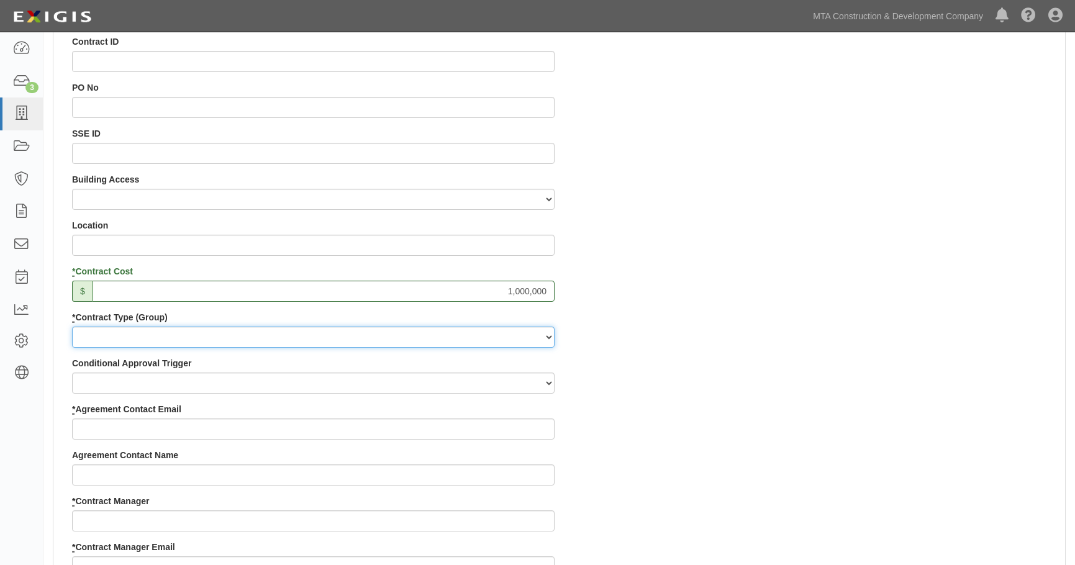
drag, startPoint x: 140, startPoint y: 340, endPoint x: 133, endPoint y: 339, distance: 7.1
click at [140, 337] on select "Capital Operating Not for Benefit (incls. FA, Entry Permits) Real Estate Other" at bounding box center [313, 337] width 483 height 21
select select "132"
click at [72, 327] on select "Capital Operating Not for Benefit (incls. FA, Entry Permits) Real Estate Other" at bounding box center [313, 337] width 483 height 21
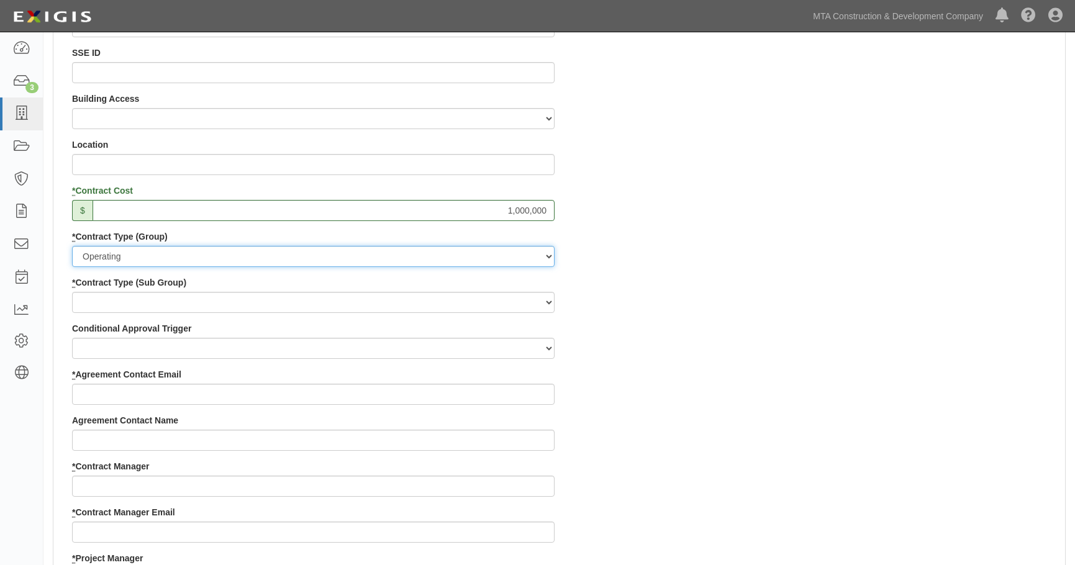
scroll to position [450, 0]
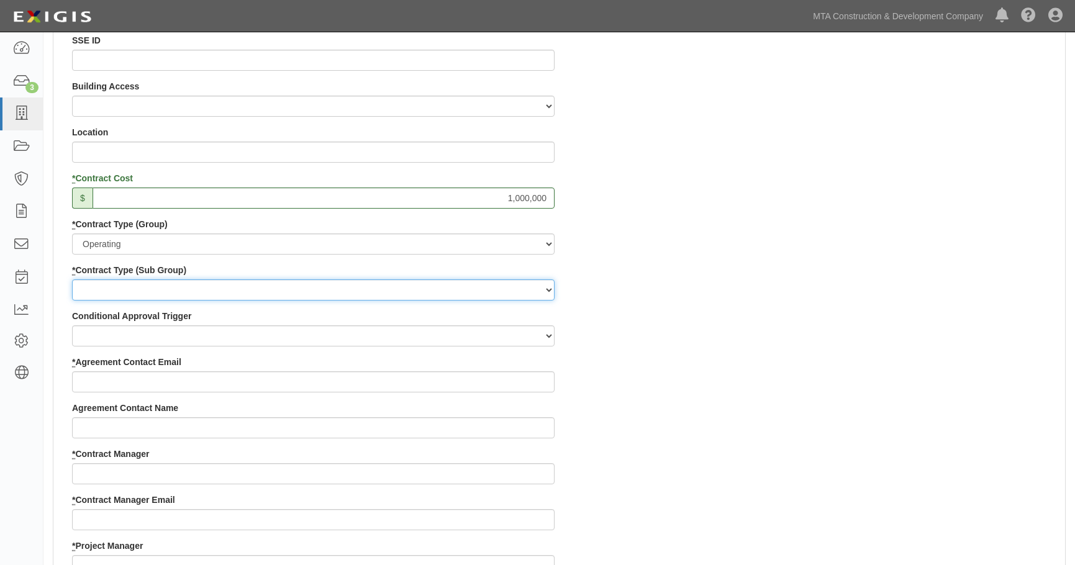
click at [150, 298] on select "Construction Loan / Test and Demo Maintenance Painting Personal Services Contra…" at bounding box center [313, 290] width 483 height 21
select select "293"
click at [72, 280] on select "Construction Loan / Test and Demo Maintenance Painting Personal Services Contra…" at bounding box center [313, 290] width 483 height 21
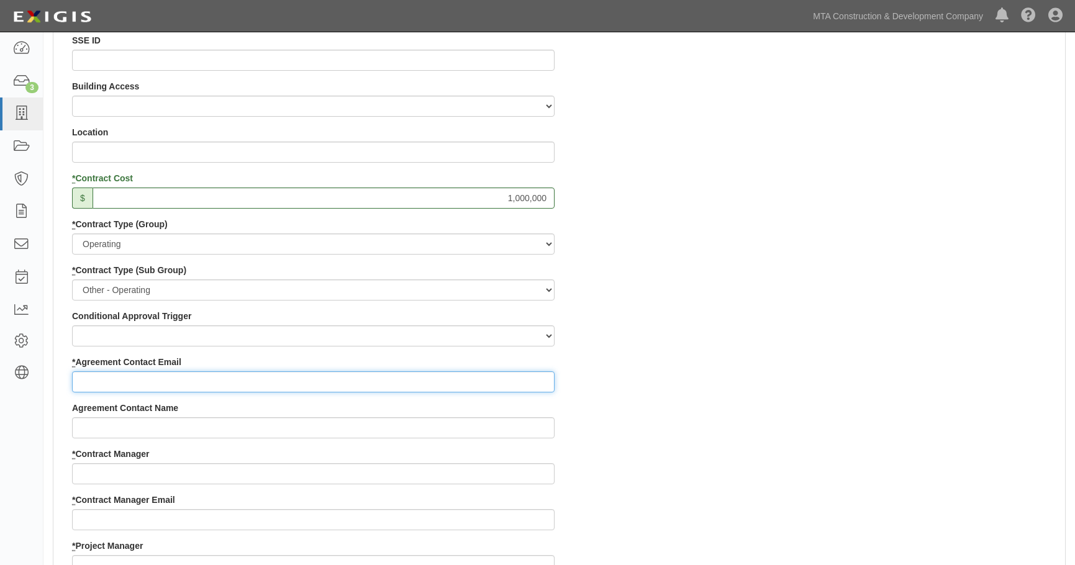
click at [114, 389] on input "* Agreement Contact Email" at bounding box center [313, 381] width 483 height 21
type input "jon.folmsbee@exigis.com"
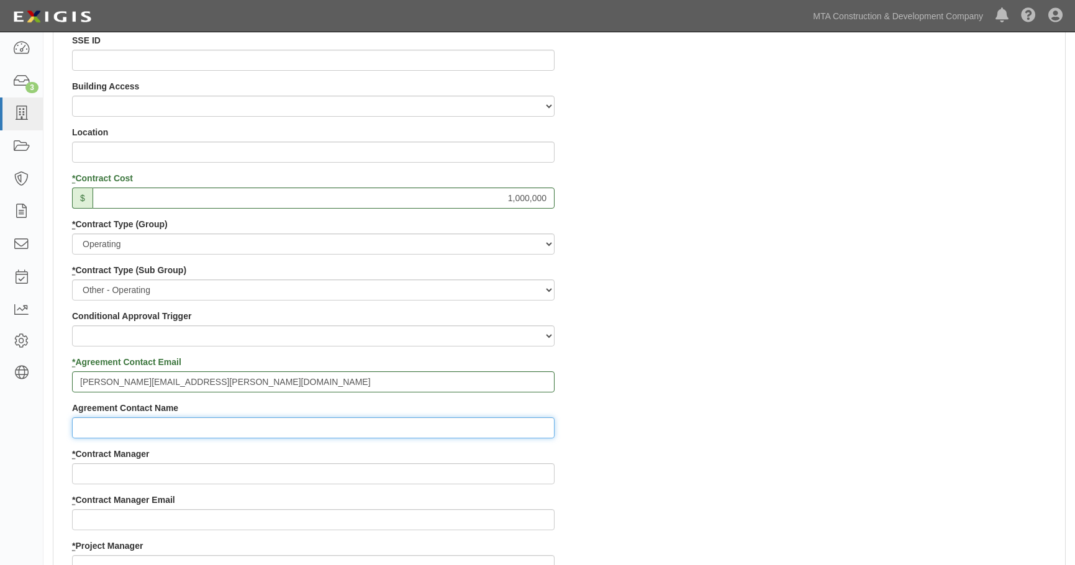
click at [158, 436] on input "Agreement Contact Name" at bounding box center [313, 427] width 483 height 21
type input "jon"
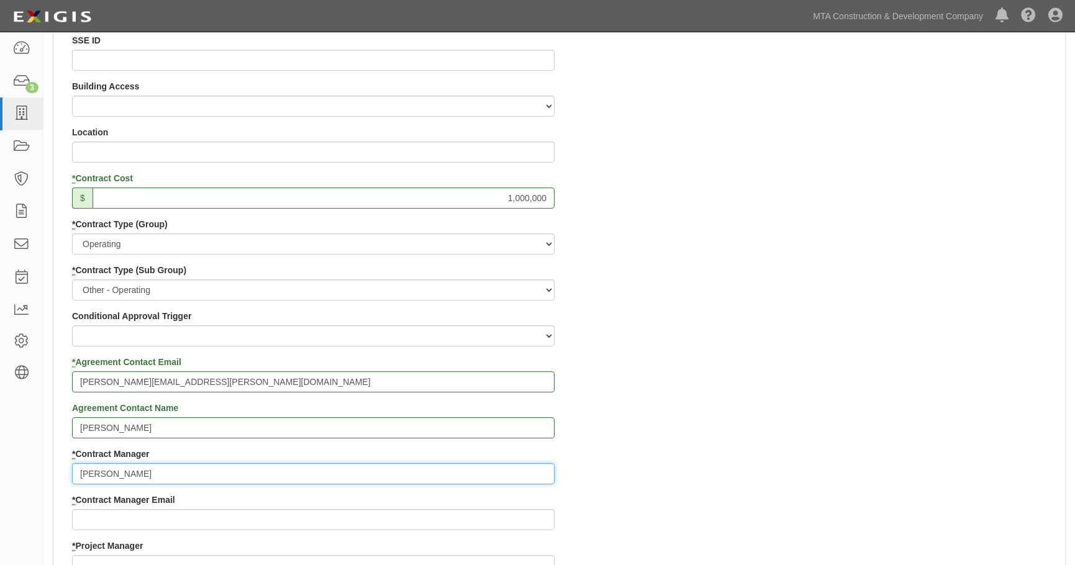
type input "jon"
type input "jon.folmsbee@yahoo.com"
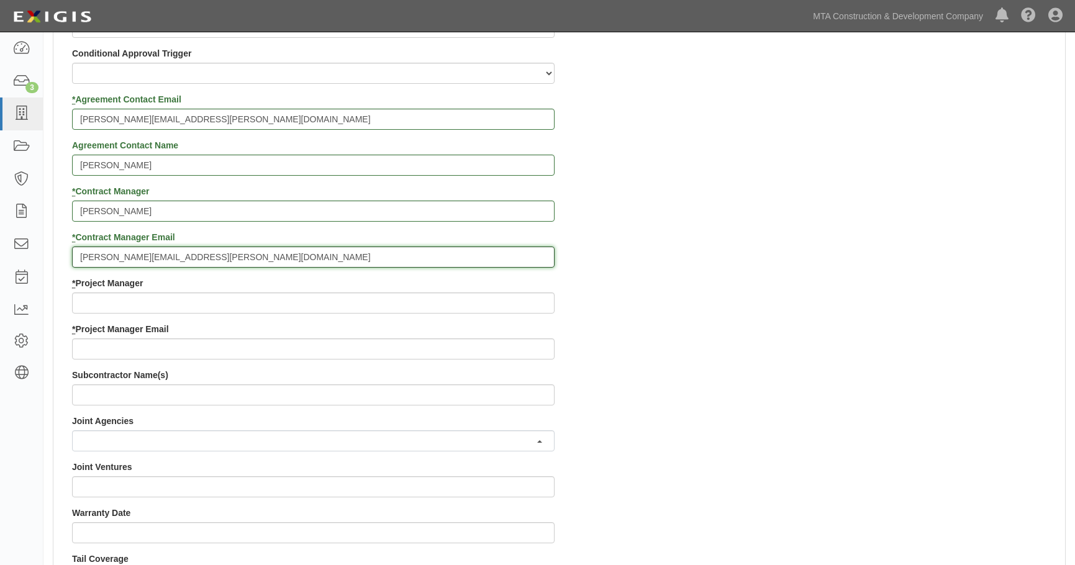
scroll to position [714, 0]
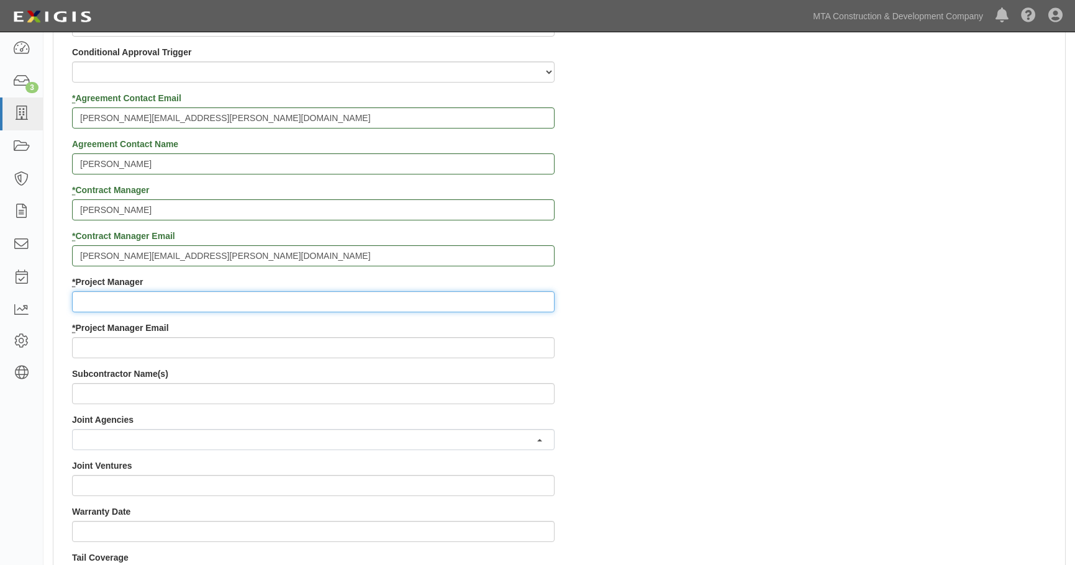
click at [130, 311] on input "* Project Manager" at bounding box center [313, 301] width 483 height 21
type input "jon"
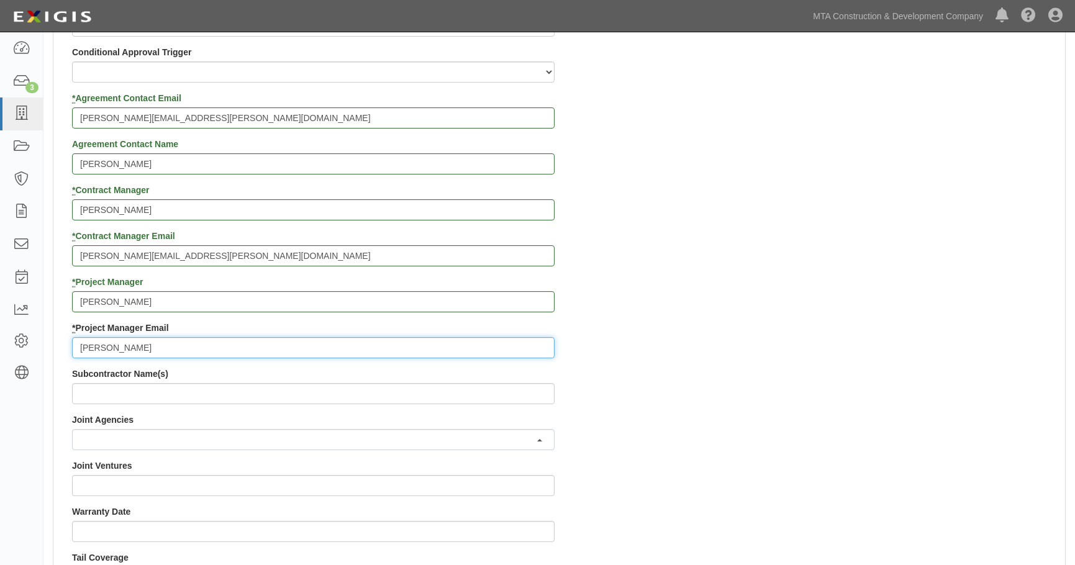
type input "jon.folmsbee@exigis.com"
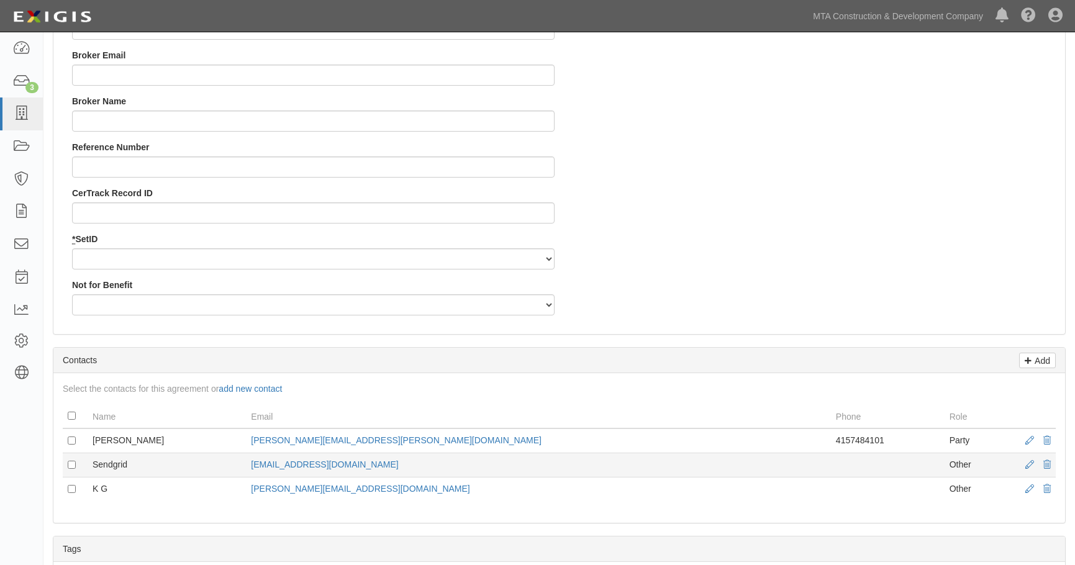
scroll to position [1304, 0]
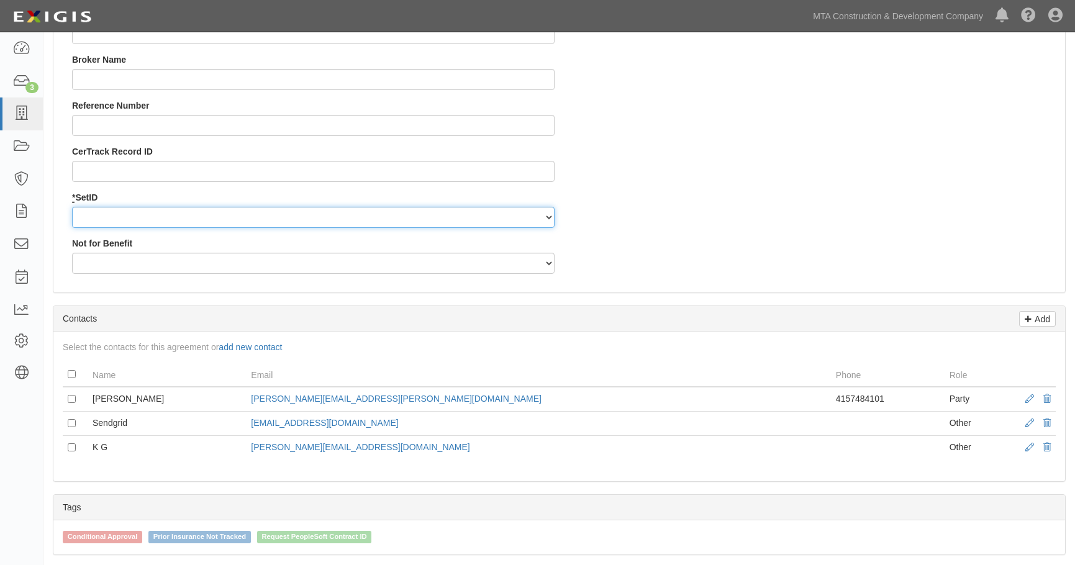
click at [146, 217] on select "MTACC" at bounding box center [313, 217] width 483 height 21
select select "98"
click at [72, 207] on select "MTACC" at bounding box center [313, 217] width 483 height 21
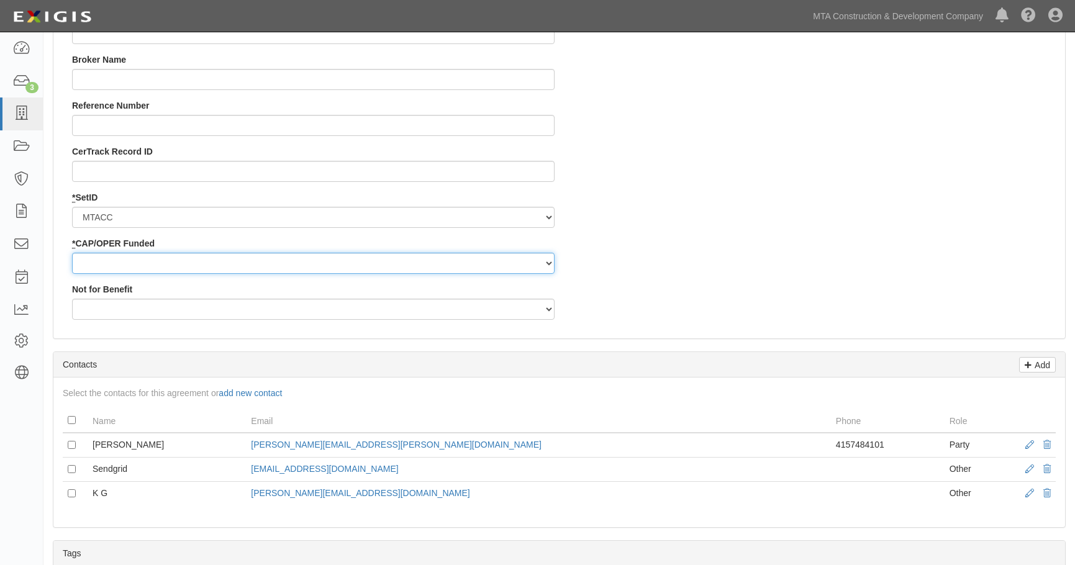
click at [100, 263] on select "Capital Operating" at bounding box center [313, 263] width 483 height 21
click at [72, 253] on select "Capital Operating" at bounding box center [313, 263] width 483 height 21
click at [125, 257] on select "Capital Operating" at bounding box center [313, 263] width 483 height 21
select select "351"
click at [72, 253] on select "Capital Operating" at bounding box center [313, 263] width 483 height 21
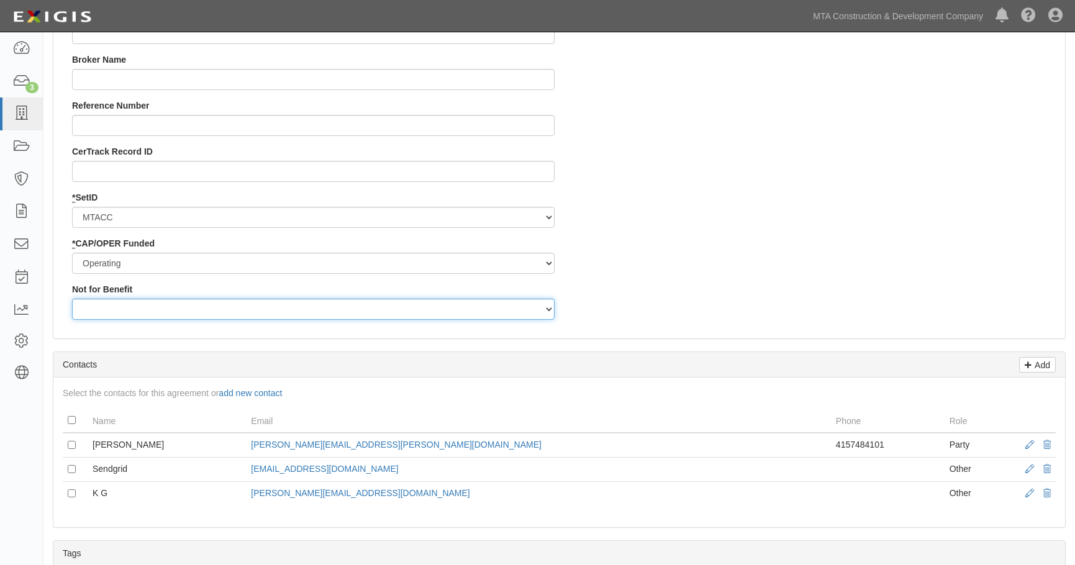
click at [147, 305] on select "Yes No" at bounding box center [313, 309] width 483 height 21
select select "500"
click at [72, 299] on select "Yes No" at bounding box center [313, 309] width 483 height 21
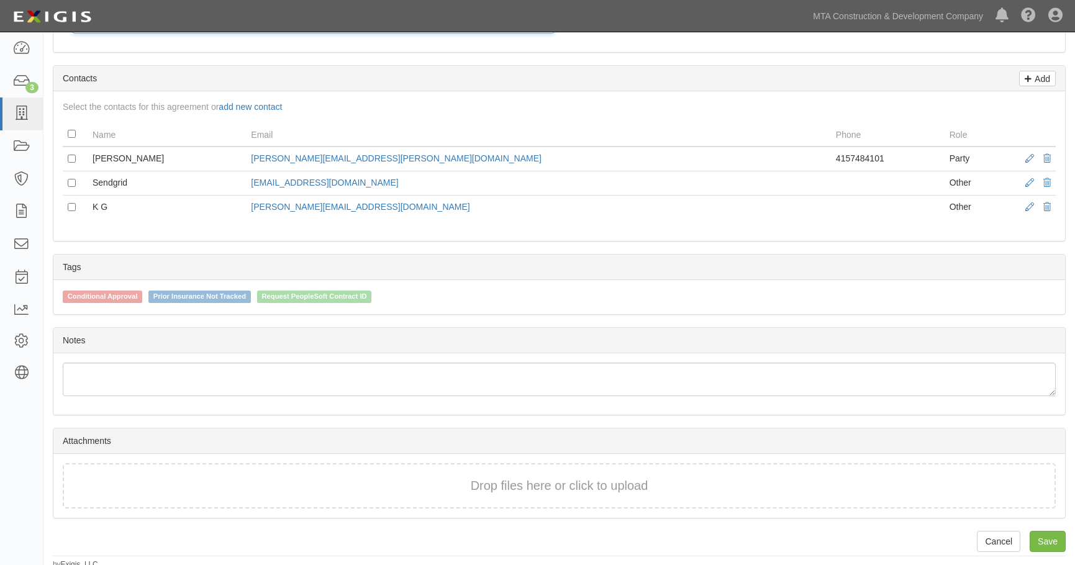
scroll to position [1596, 0]
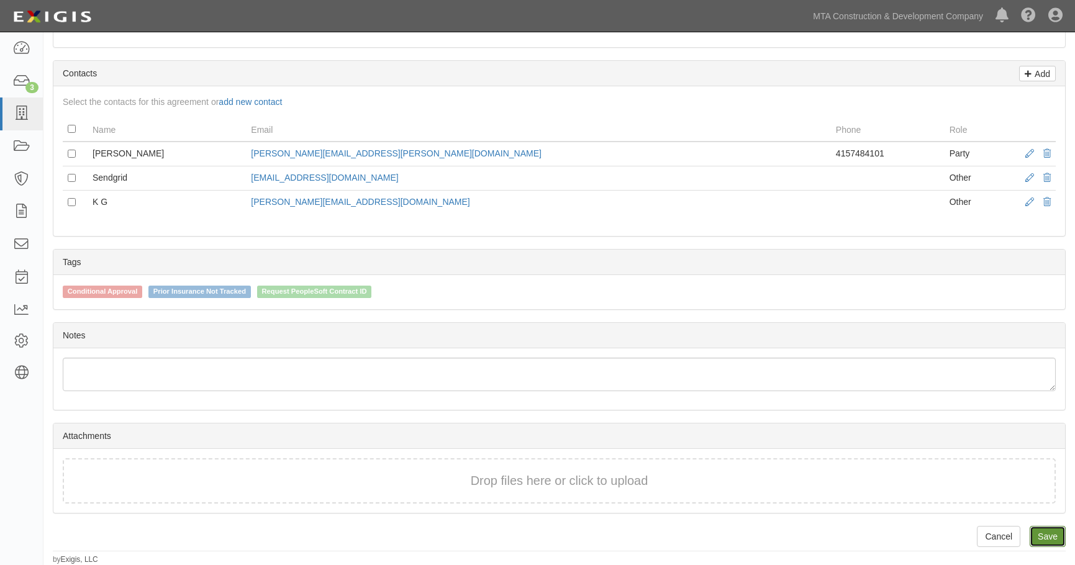
click at [1039, 535] on link "Save" at bounding box center [1048, 536] width 36 height 21
type input "1000000"
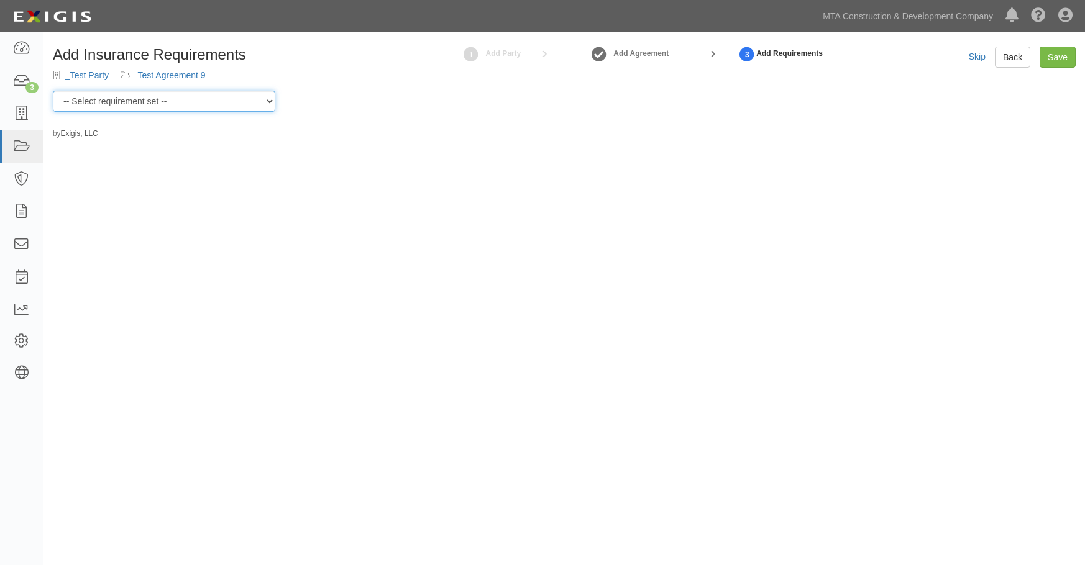
click at [258, 98] on select "-- Select requirement set -- Basic Basic Enhanced Option for Operating Agreemen…" at bounding box center [164, 101] width 222 height 21
